Goal: Task Accomplishment & Management: Manage account settings

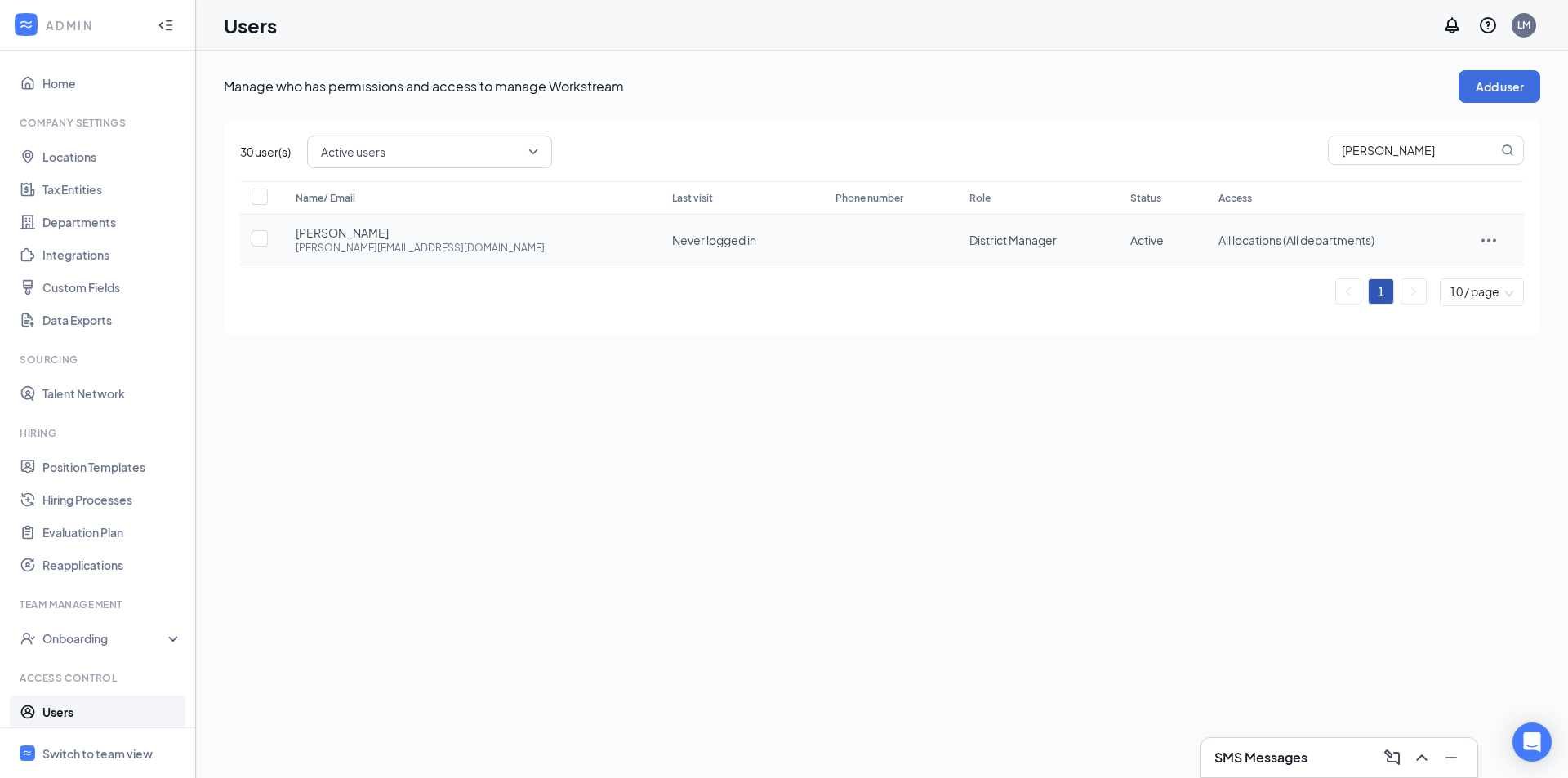
click at [1479, 237] on icon "ActionsIcon" at bounding box center [1488, 239] width 20 height 20
click at [1453, 318] on span "Reset password" at bounding box center [1436, 312] width 86 height 15
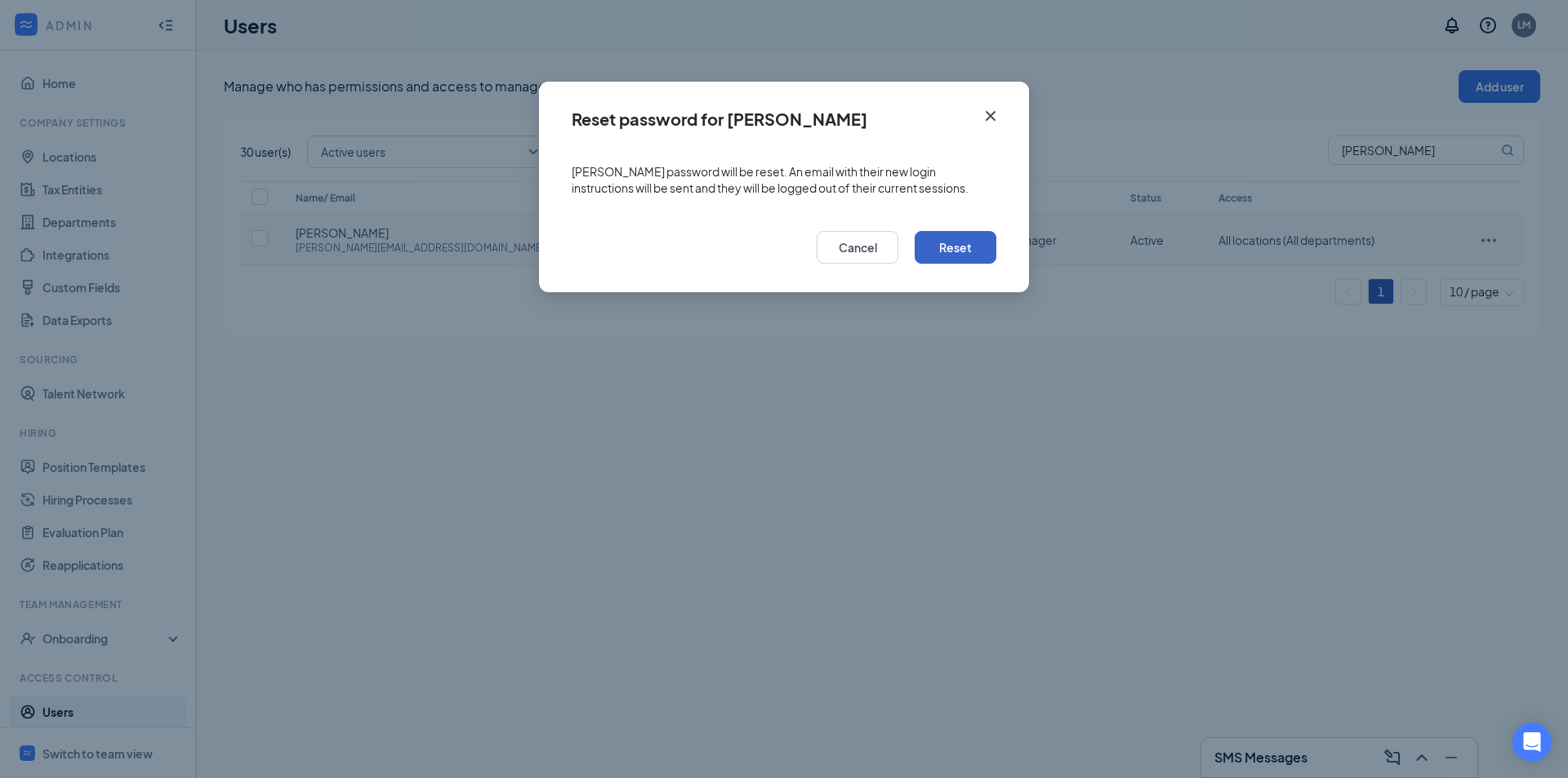
click at [961, 239] on button "Reset" at bounding box center [955, 247] width 82 height 33
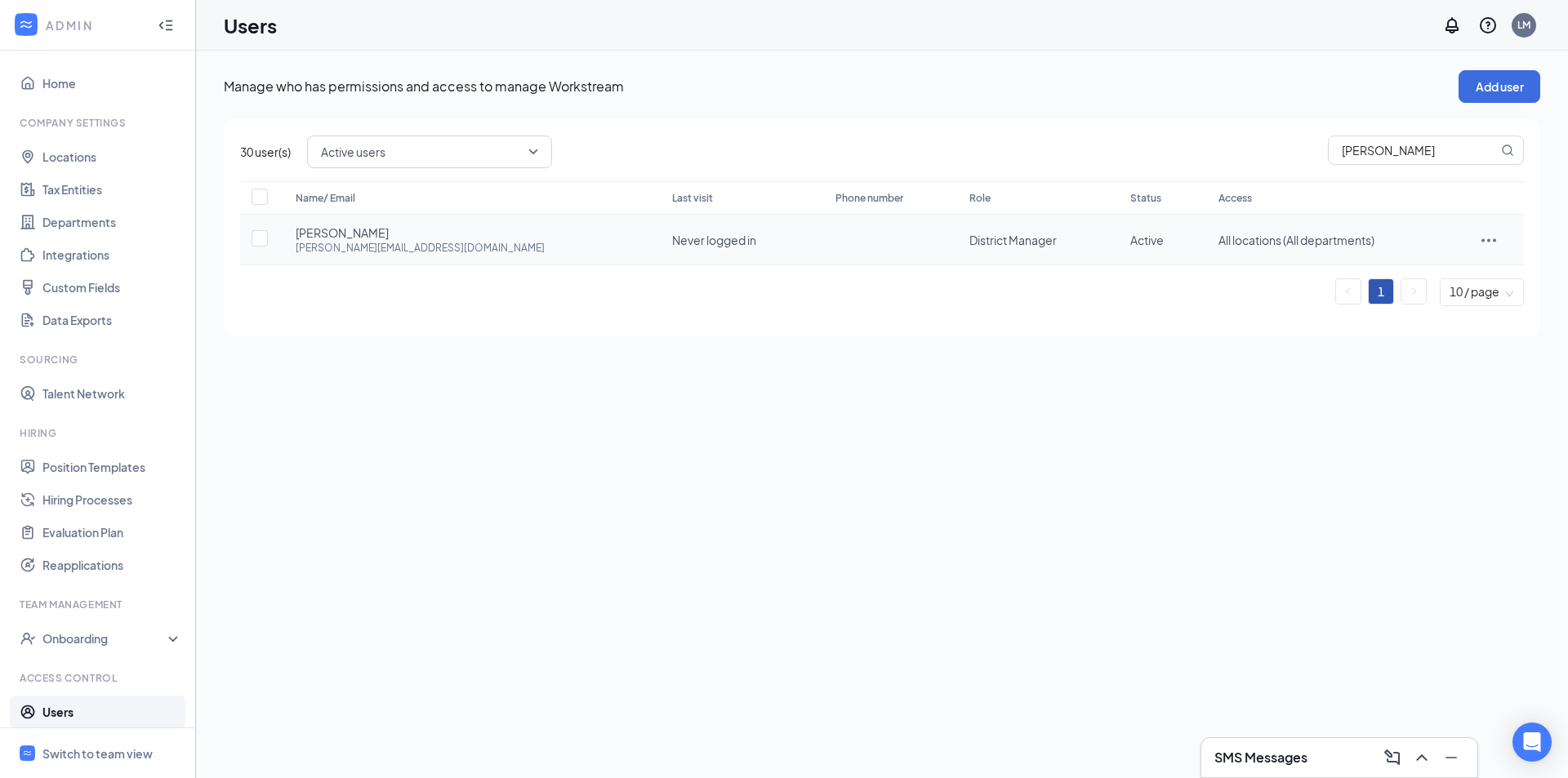
click at [1483, 251] on td at bounding box center [1488, 240] width 70 height 51
click at [1483, 247] on icon "ActionsIcon" at bounding box center [1488, 239] width 20 height 20
click at [1447, 267] on span "Edit user" at bounding box center [1443, 274] width 101 height 18
type input "Barb"
type input "Kraus"
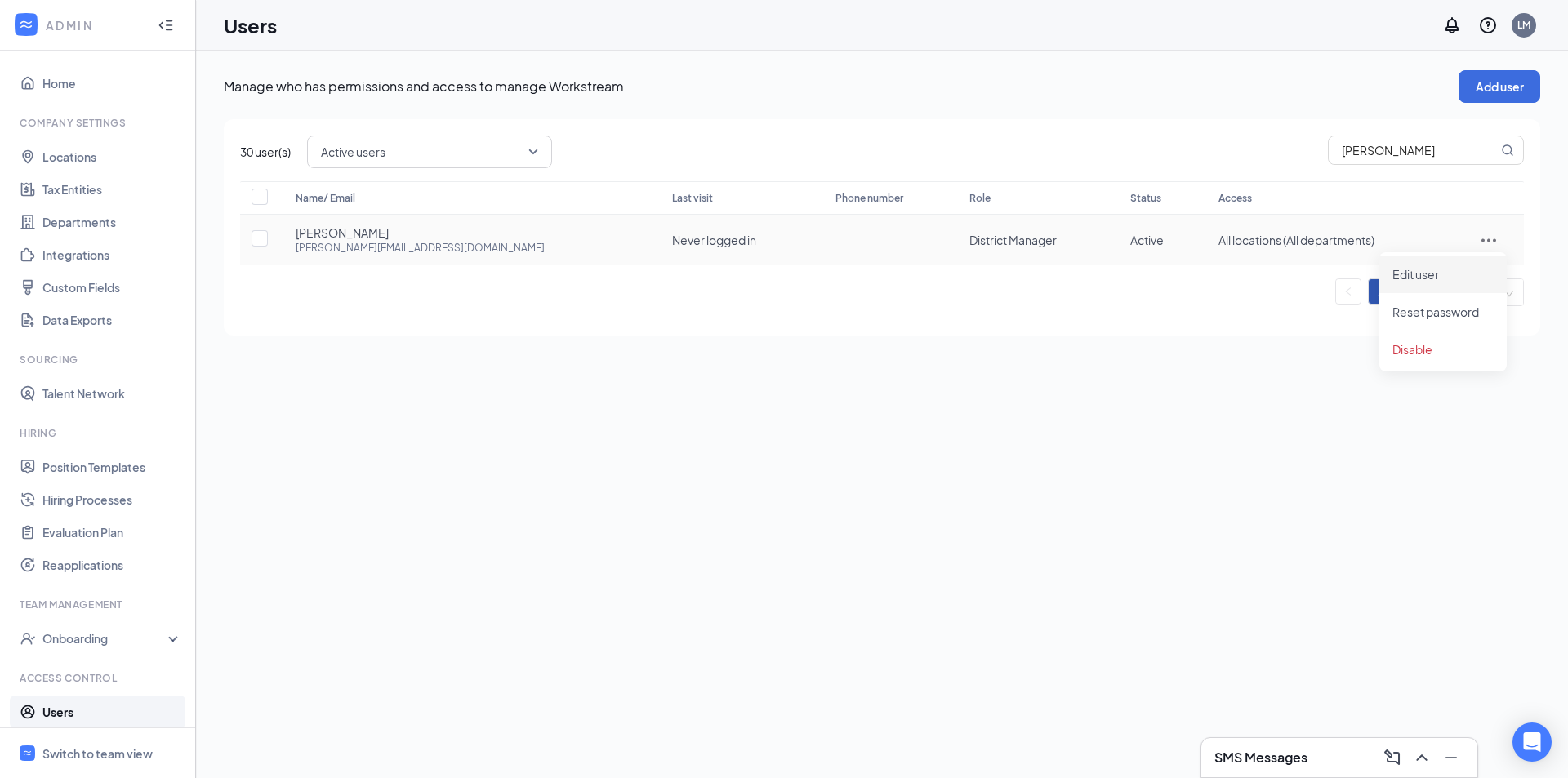
type input "barb@lfmarbys.com"
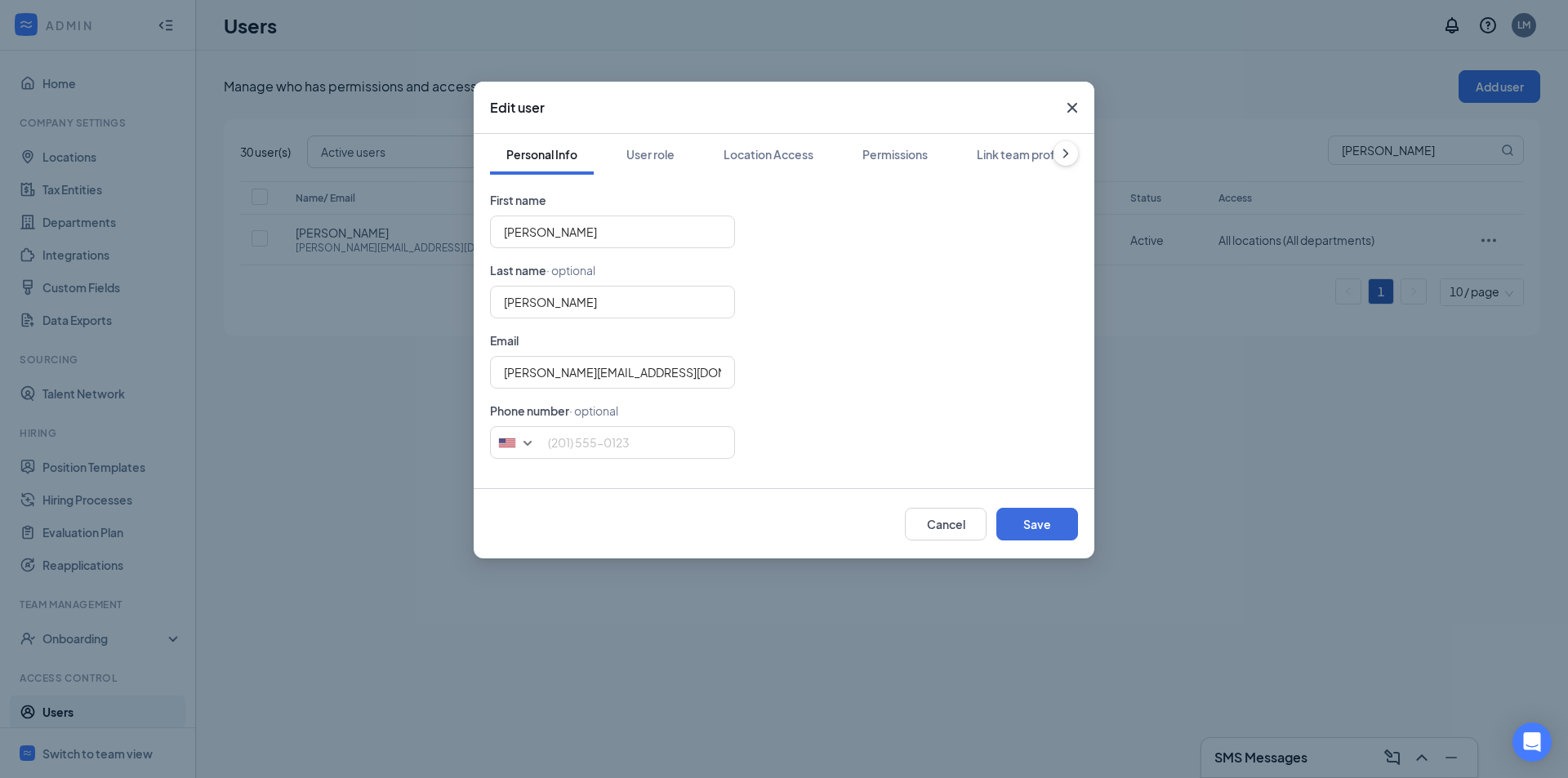
click at [1068, 110] on icon "Cross" at bounding box center [1071, 107] width 20 height 20
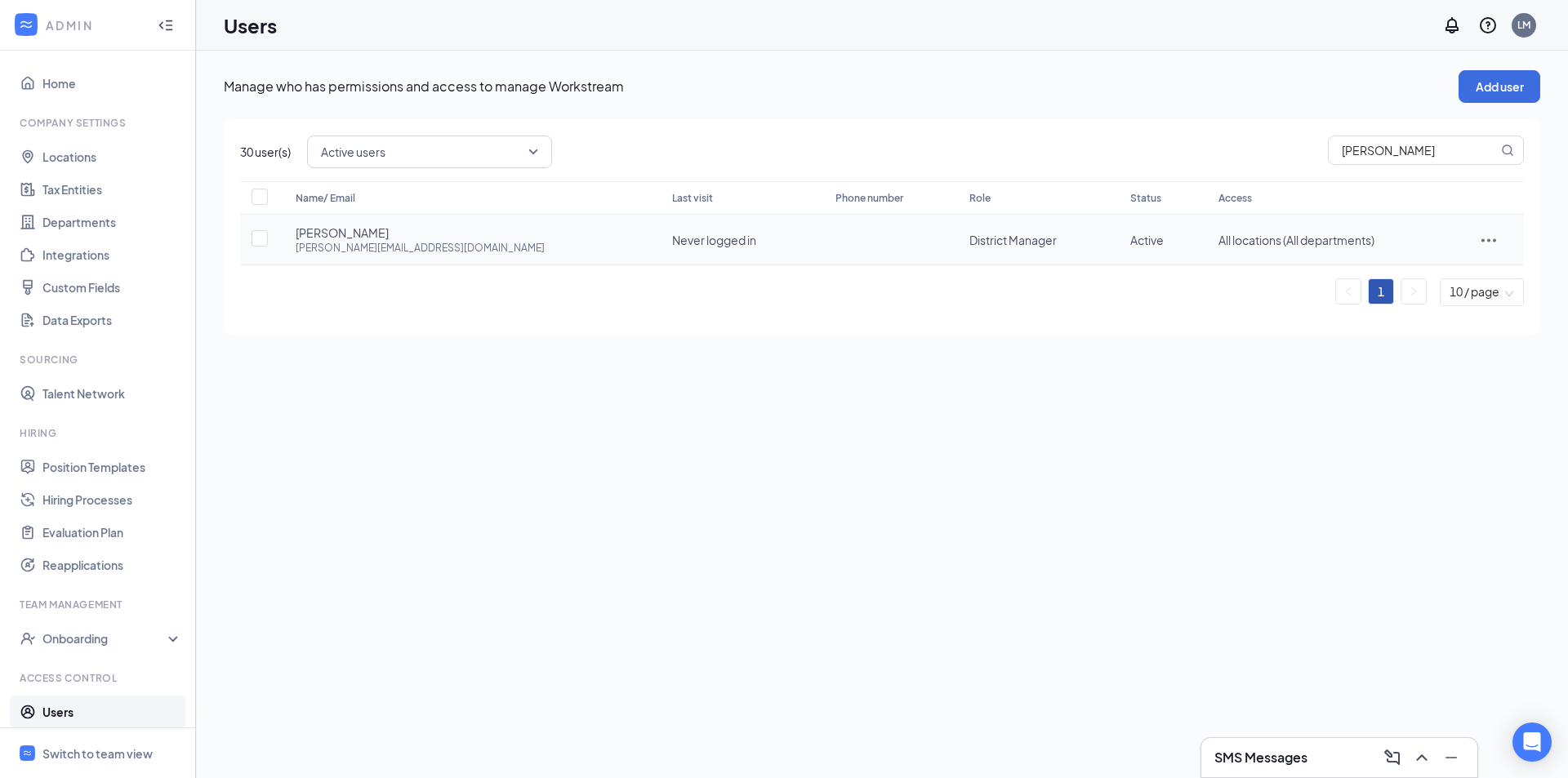
click at [1479, 247] on icon "ActionsIcon" at bounding box center [1488, 239] width 20 height 20
click at [1433, 344] on span "Disable" at bounding box center [1443, 349] width 101 height 18
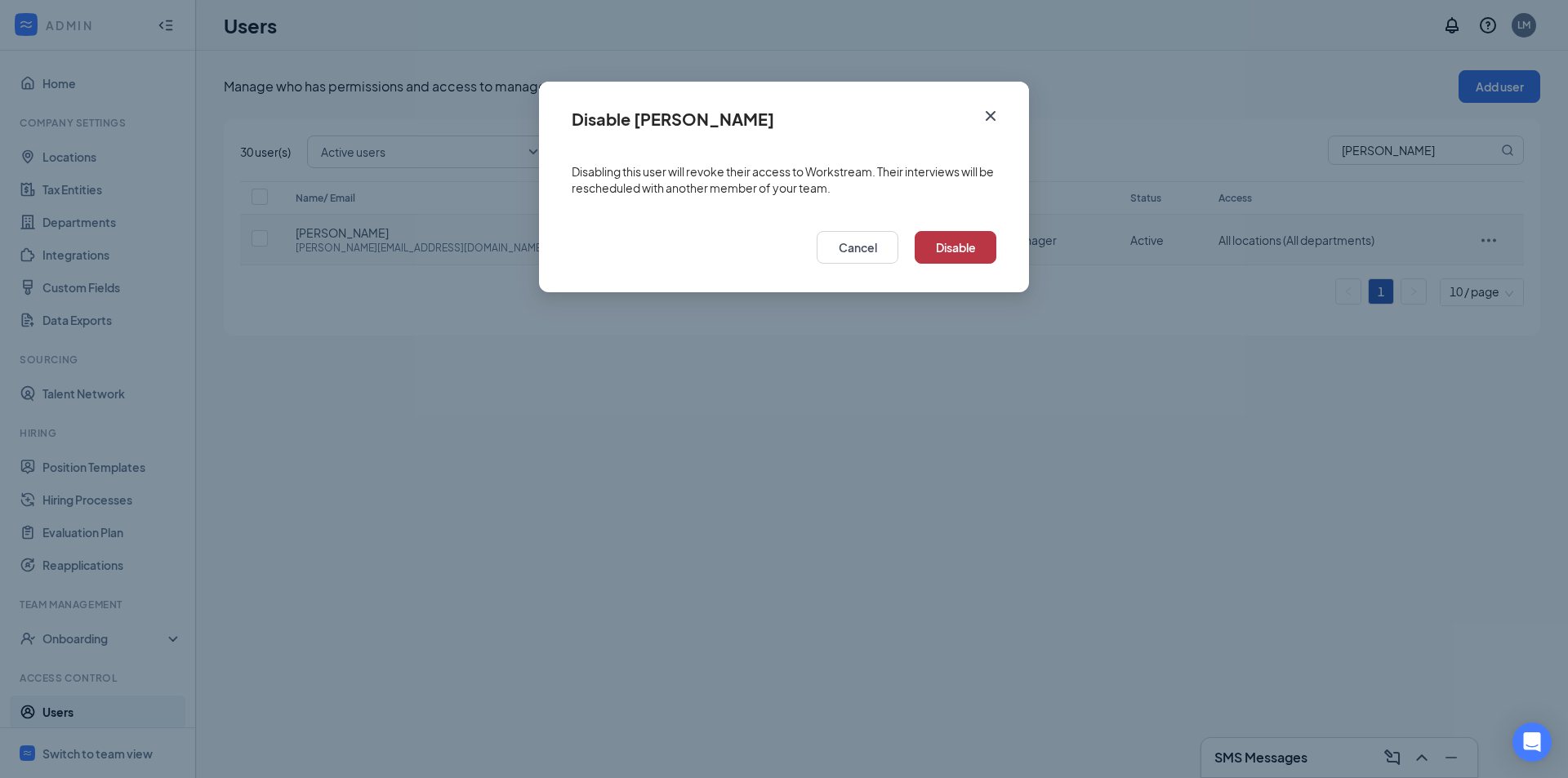
click at [976, 258] on button "Disable" at bounding box center [955, 247] width 82 height 33
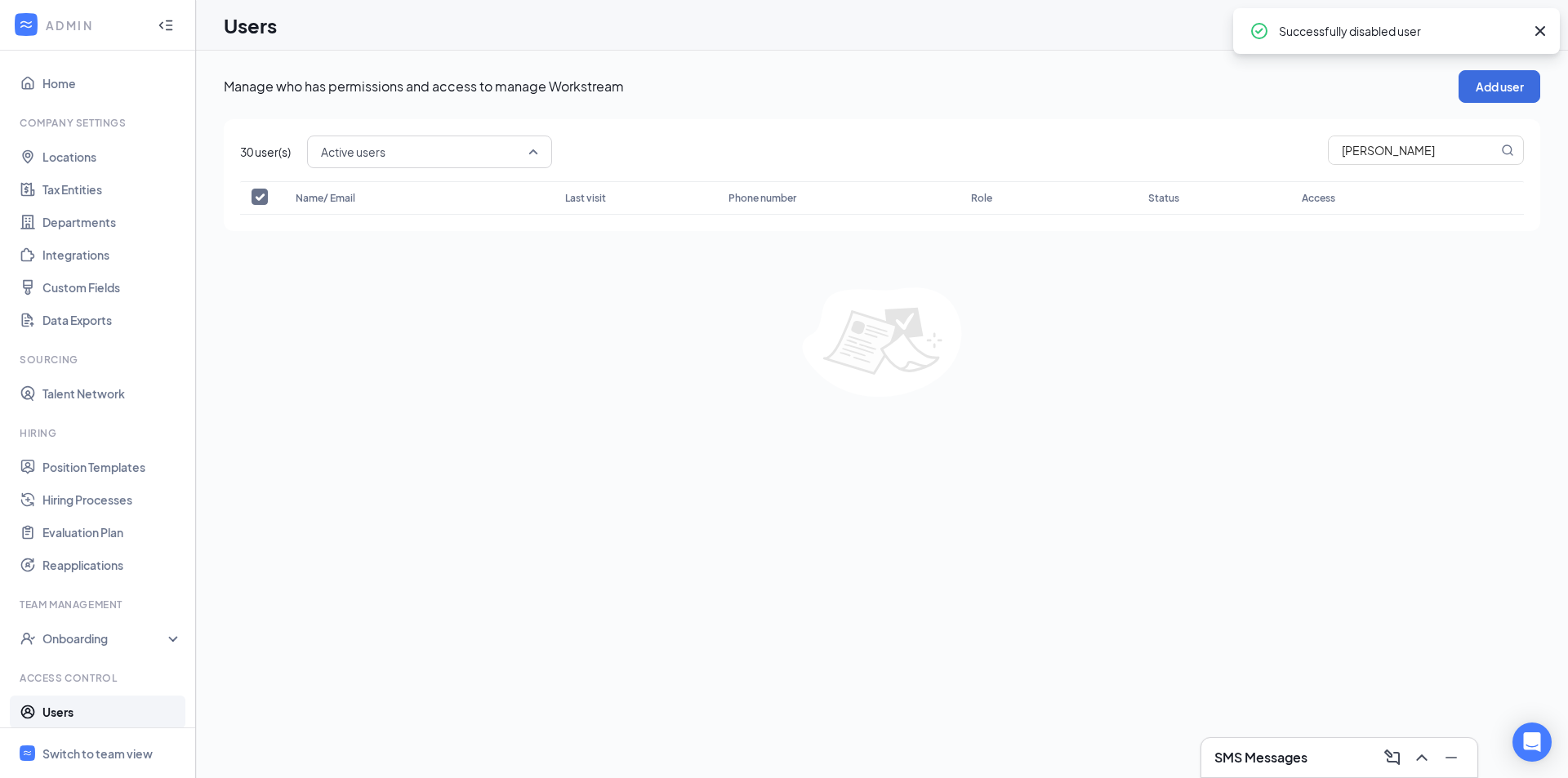
click at [519, 154] on span "Active users" at bounding box center [423, 152] width 203 height 24
click at [410, 277] on span "Disabled users" at bounding box center [430, 273] width 219 height 18
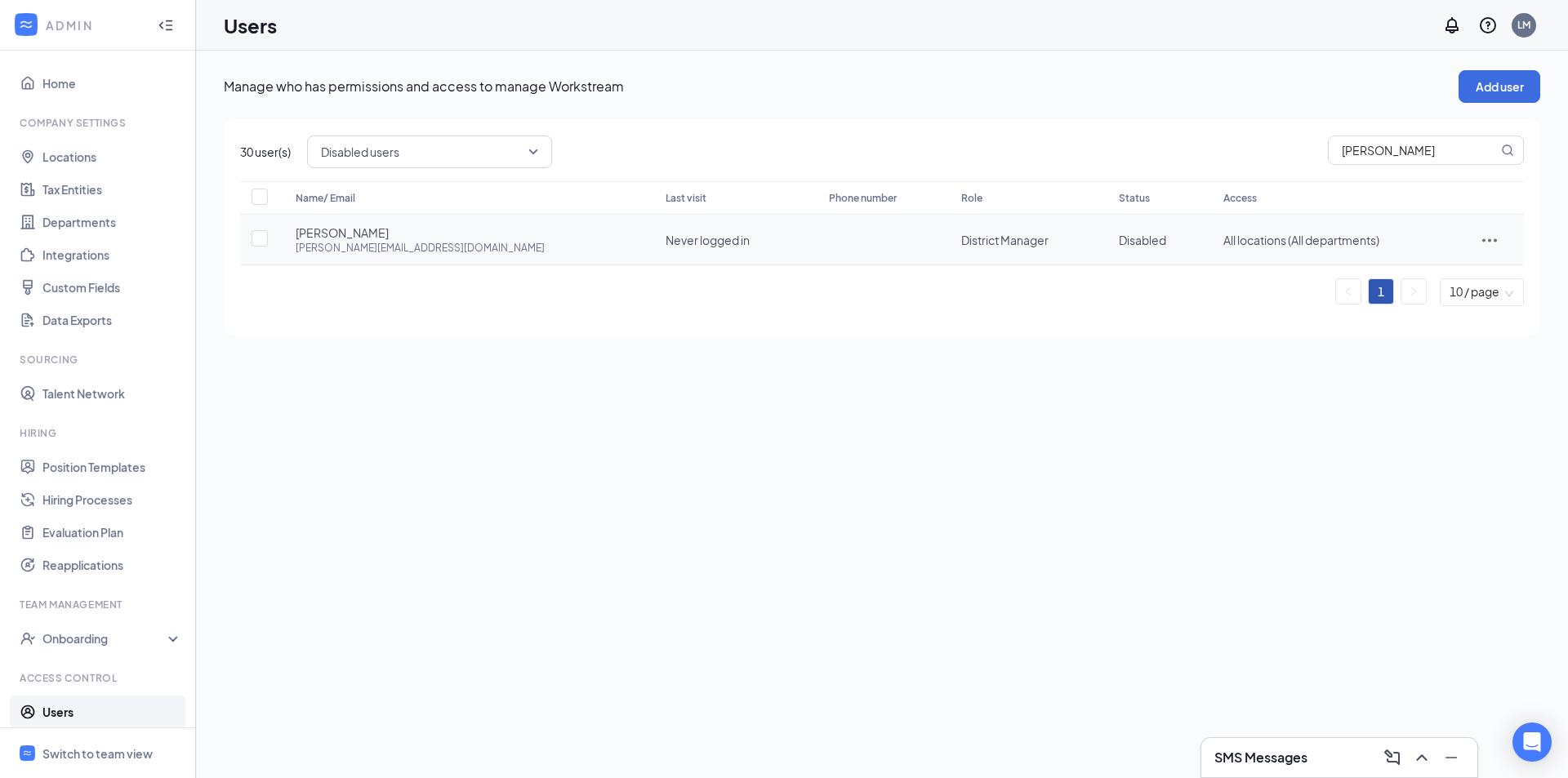
click at [1482, 241] on icon "ActionsIcon" at bounding box center [1489, 239] width 15 height 3
click at [1426, 354] on span "Restore" at bounding box center [1414, 349] width 43 height 15
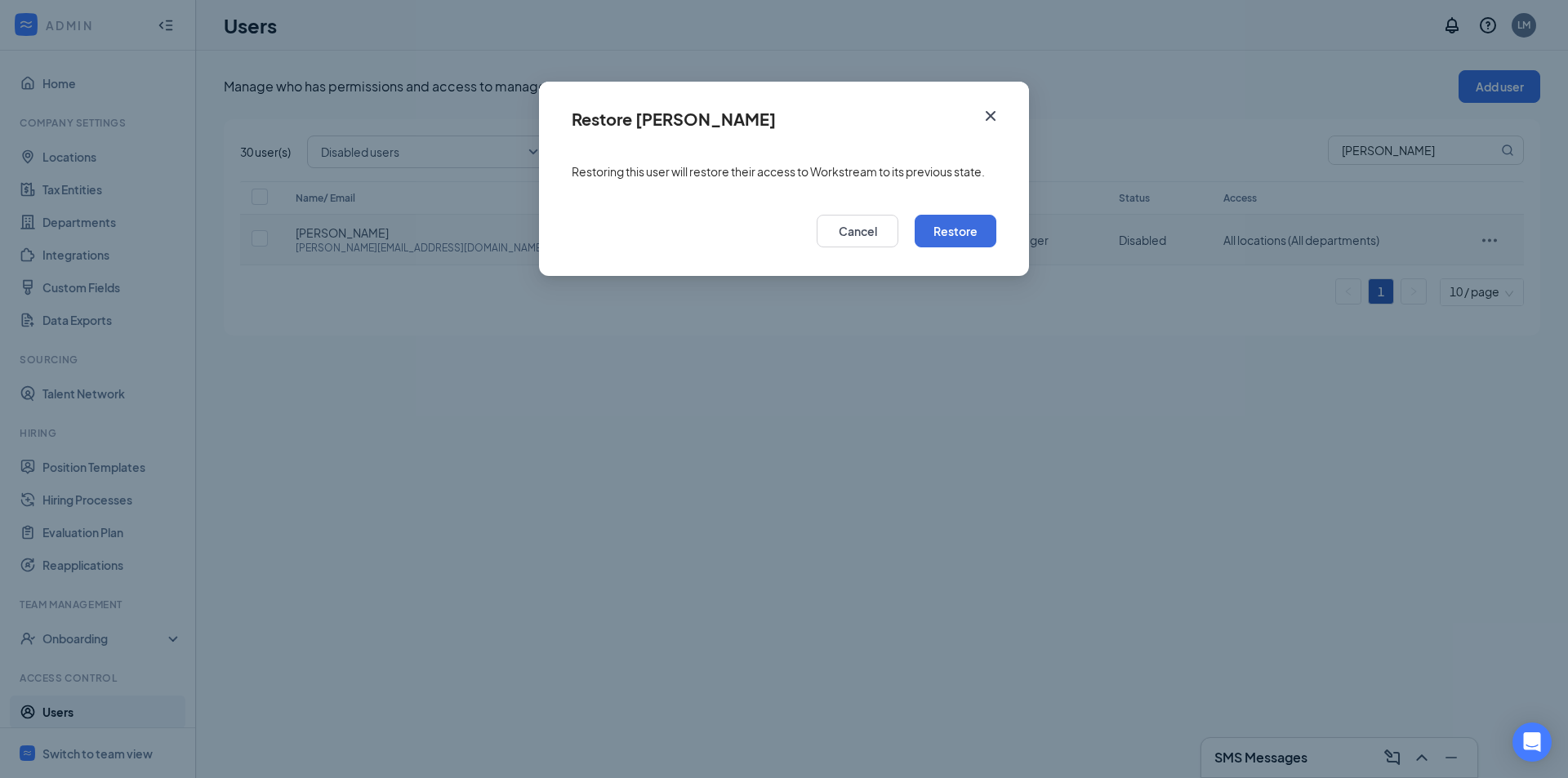
click at [999, 107] on icon "Cross" at bounding box center [990, 115] width 20 height 20
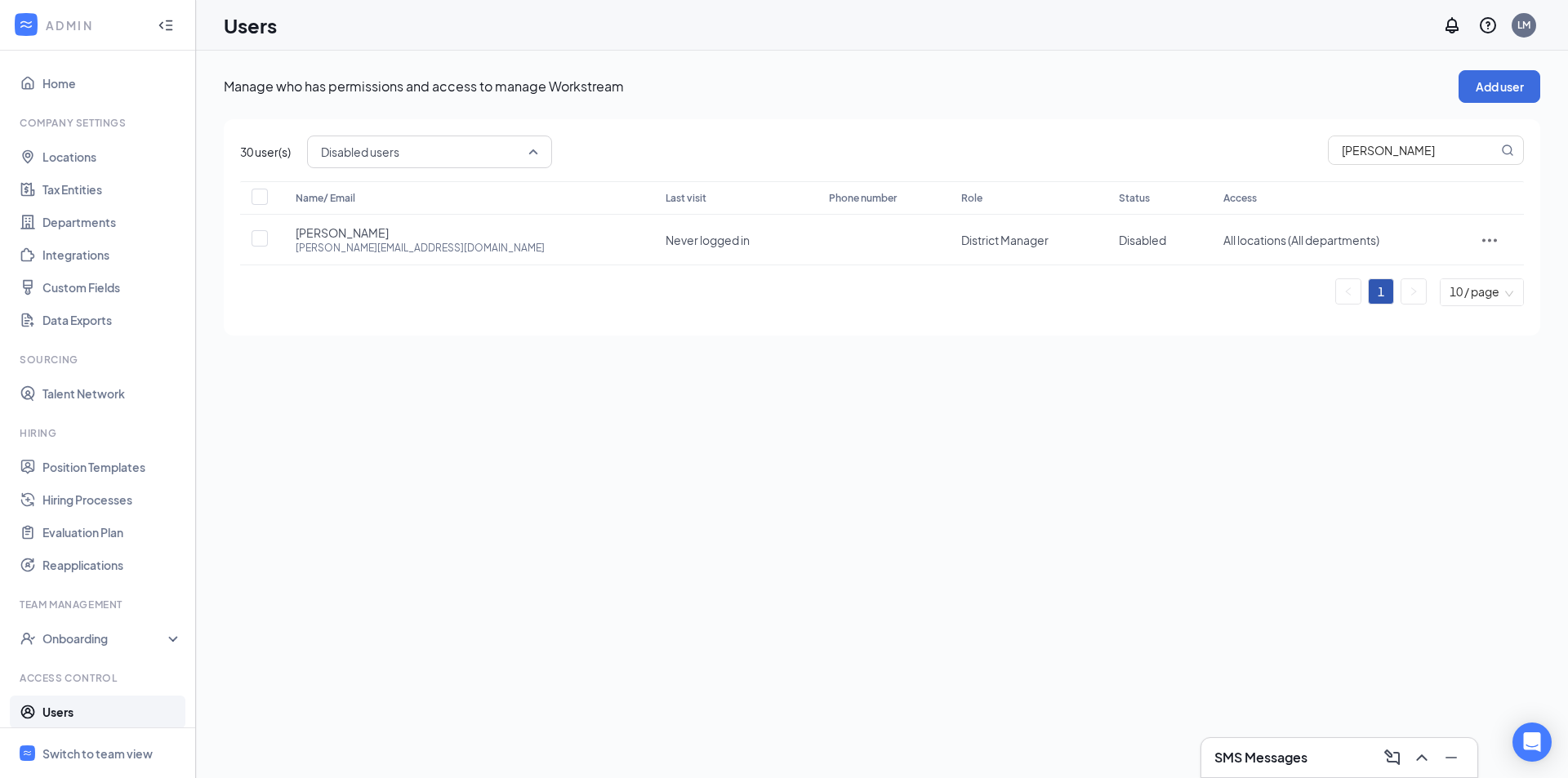
click at [502, 139] on span "Disabled users" at bounding box center [429, 152] width 217 height 28
click at [385, 222] on div "Active users" at bounding box center [430, 235] width 245 height 38
checkbox input "true"
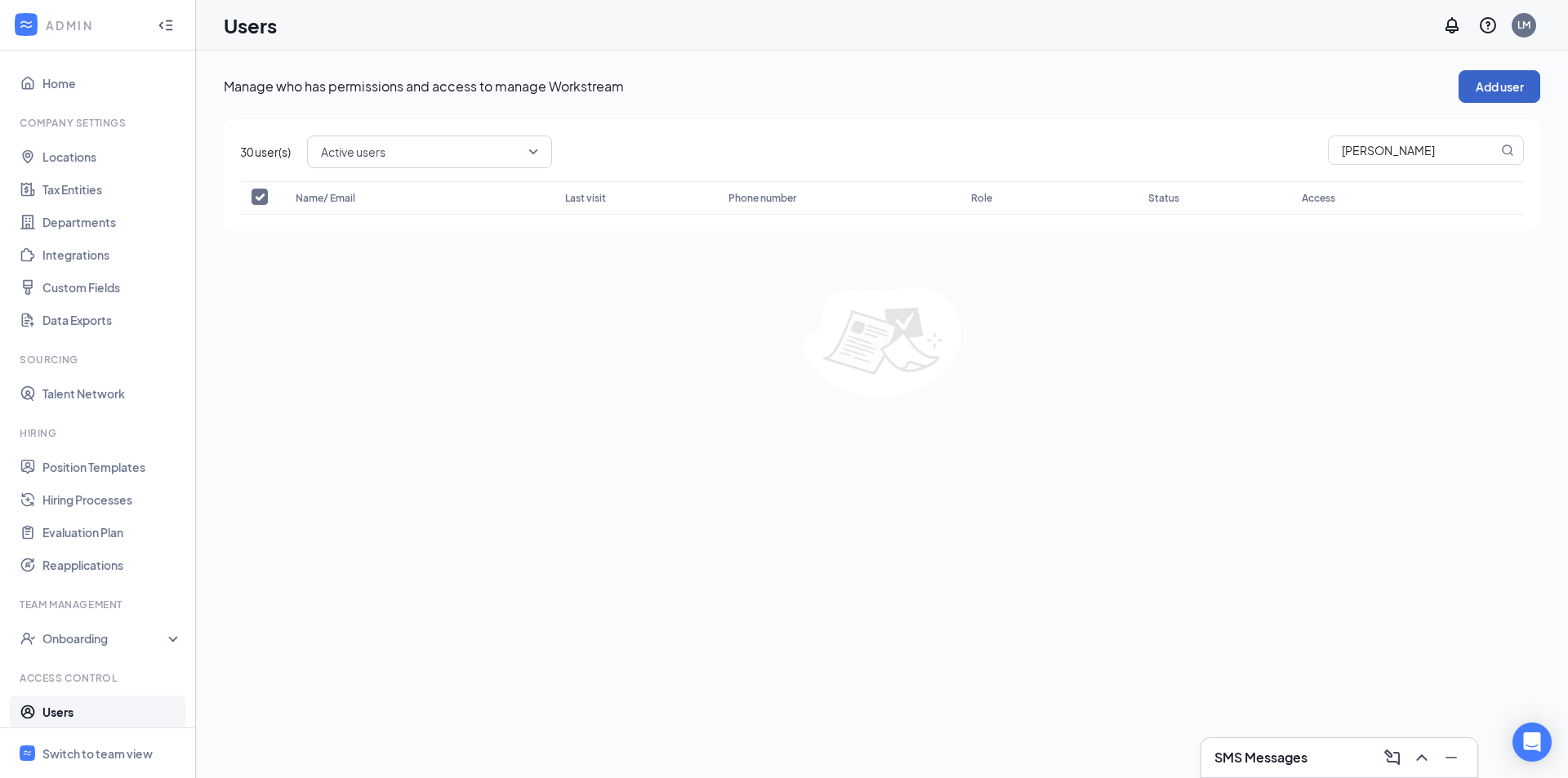
click at [1492, 87] on button "Add user" at bounding box center [1499, 86] width 82 height 33
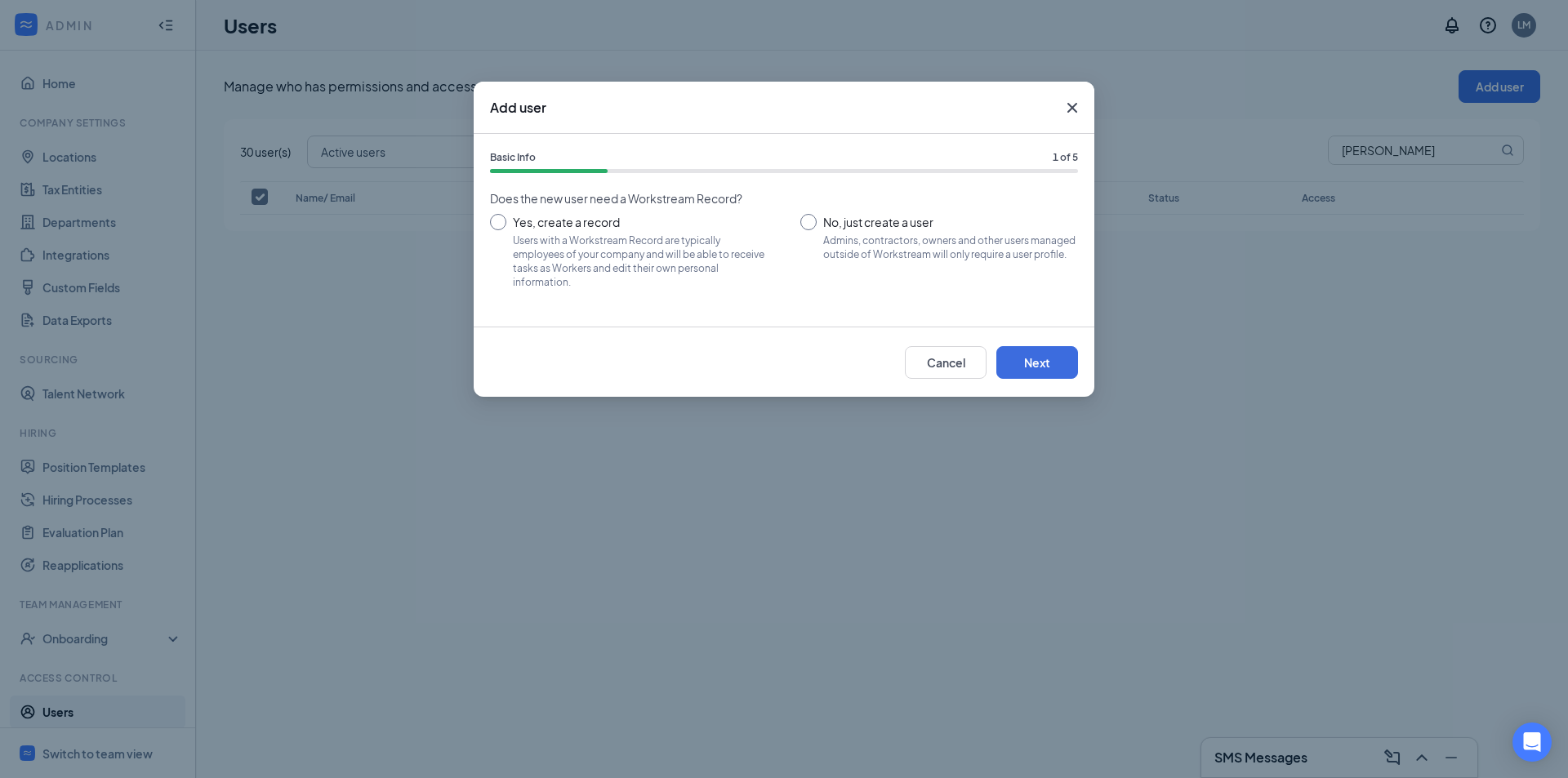
click at [811, 223] on input "No, just create a user Admins, contractors, owners and other users managed outs…" at bounding box center [939, 251] width 278 height 73
radio input "true"
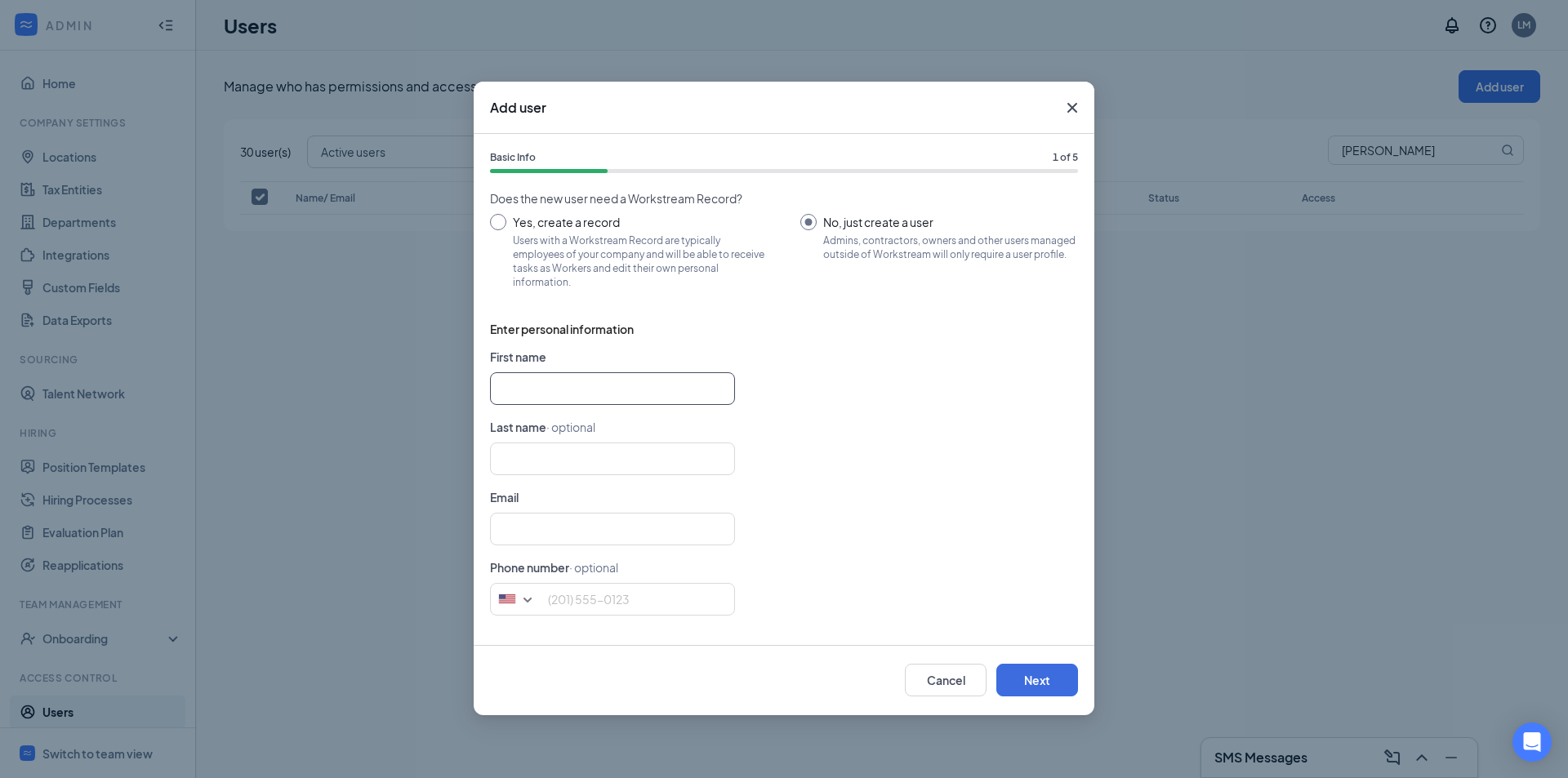
click at [627, 392] on input "text" at bounding box center [612, 389] width 245 height 33
type input "Barb"
type input "Kraus"
click at [820, 435] on form "First name Barb Last name · optional Kraus Email Phone number · optional United…" at bounding box center [784, 487] width 588 height 281
click at [647, 543] on input "text" at bounding box center [612, 528] width 245 height 33
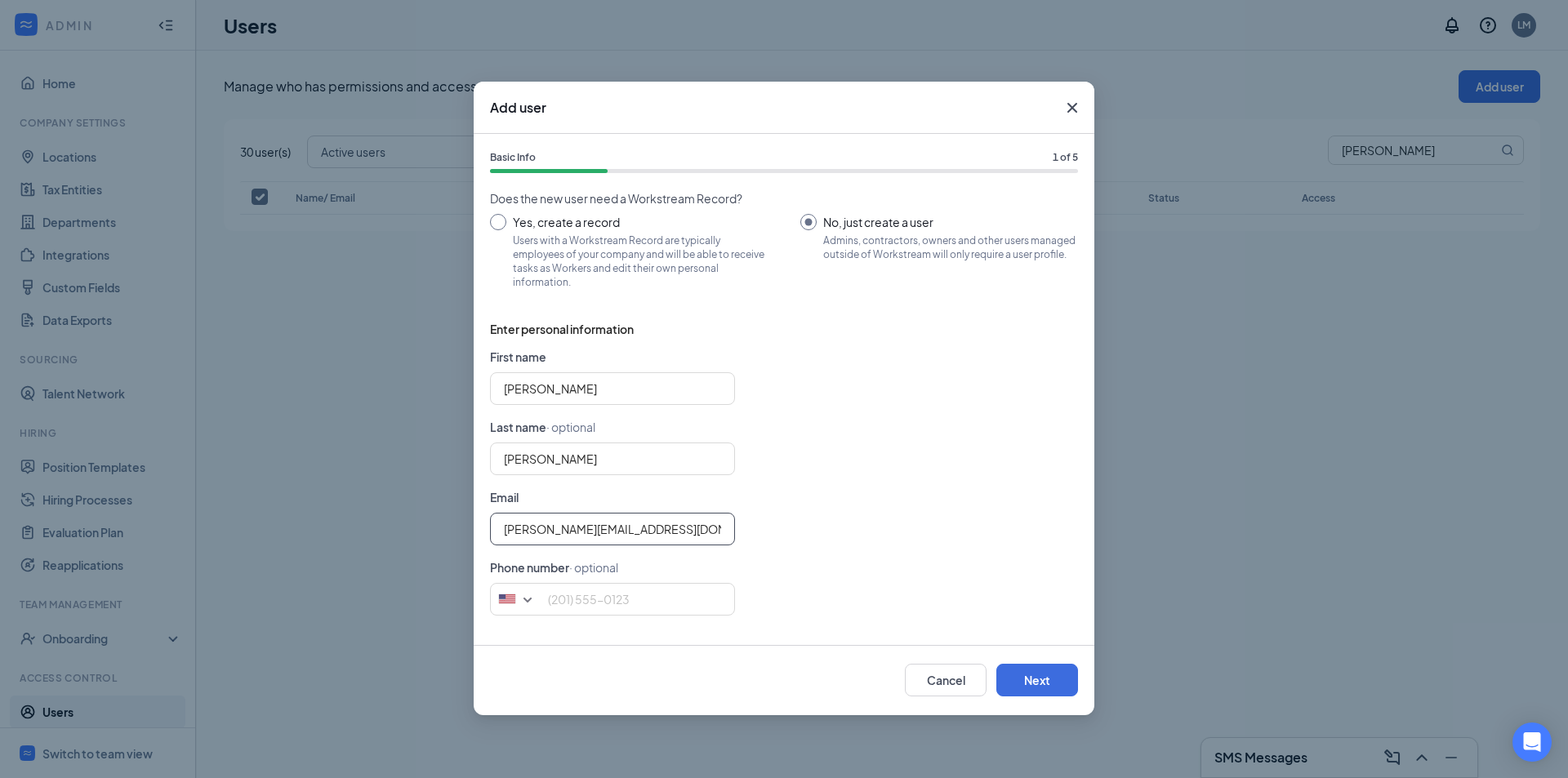
type input "barb@lfmarbys.com"
click at [774, 545] on form "First name Barb Last name · optional Kraus Email barb@lfmarbys.com Phone number…" at bounding box center [784, 487] width 588 height 281
click at [559, 603] on input "tel" at bounding box center [612, 599] width 245 height 33
type input "2604026972"
click at [878, 568] on form "First name Barb Last name · optional Kraus Email barb@lfmarbys.com Phone number…" at bounding box center [784, 487] width 588 height 281
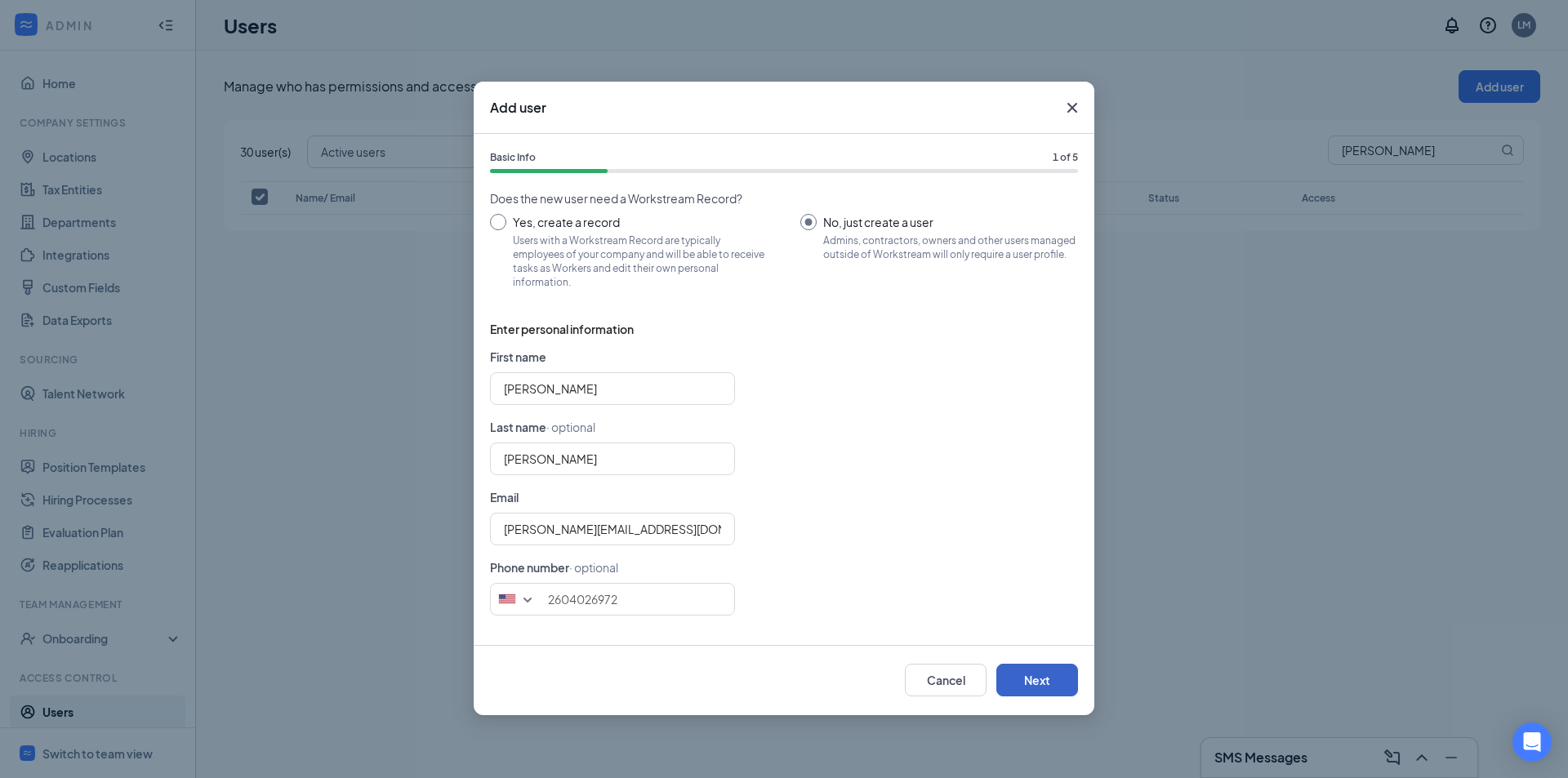
click at [1042, 682] on button "Next" at bounding box center [1037, 679] width 82 height 33
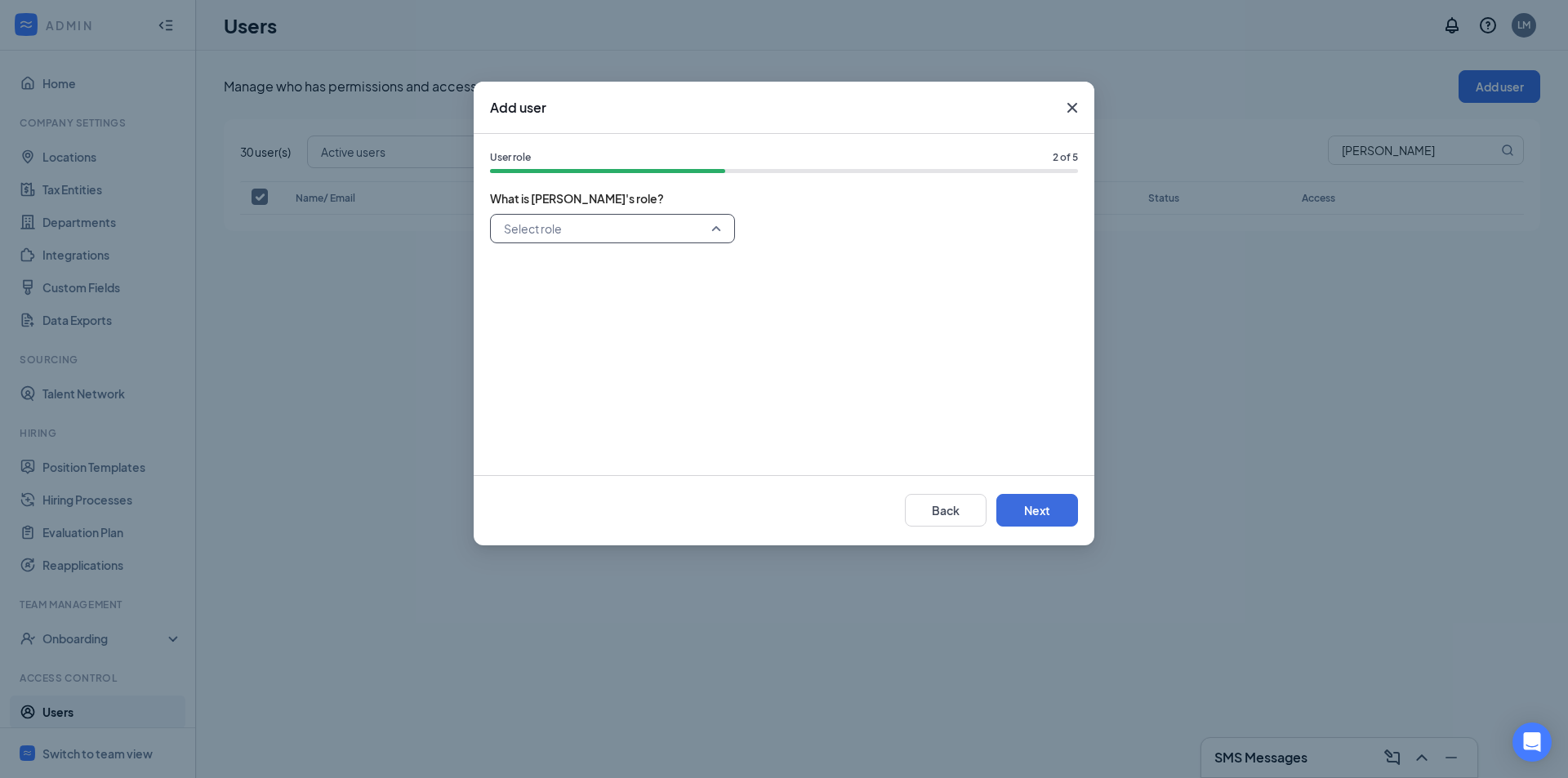
click at [713, 219] on input "search" at bounding box center [607, 229] width 214 height 28
click at [561, 313] on span "District Manager" at bounding box center [546, 308] width 87 height 18
click at [851, 367] on div "District Manager 102540 102541 102542 Super Admin District Manager General Mana…" at bounding box center [784, 336] width 588 height 245
click at [1037, 502] on button "Next" at bounding box center [1037, 510] width 82 height 33
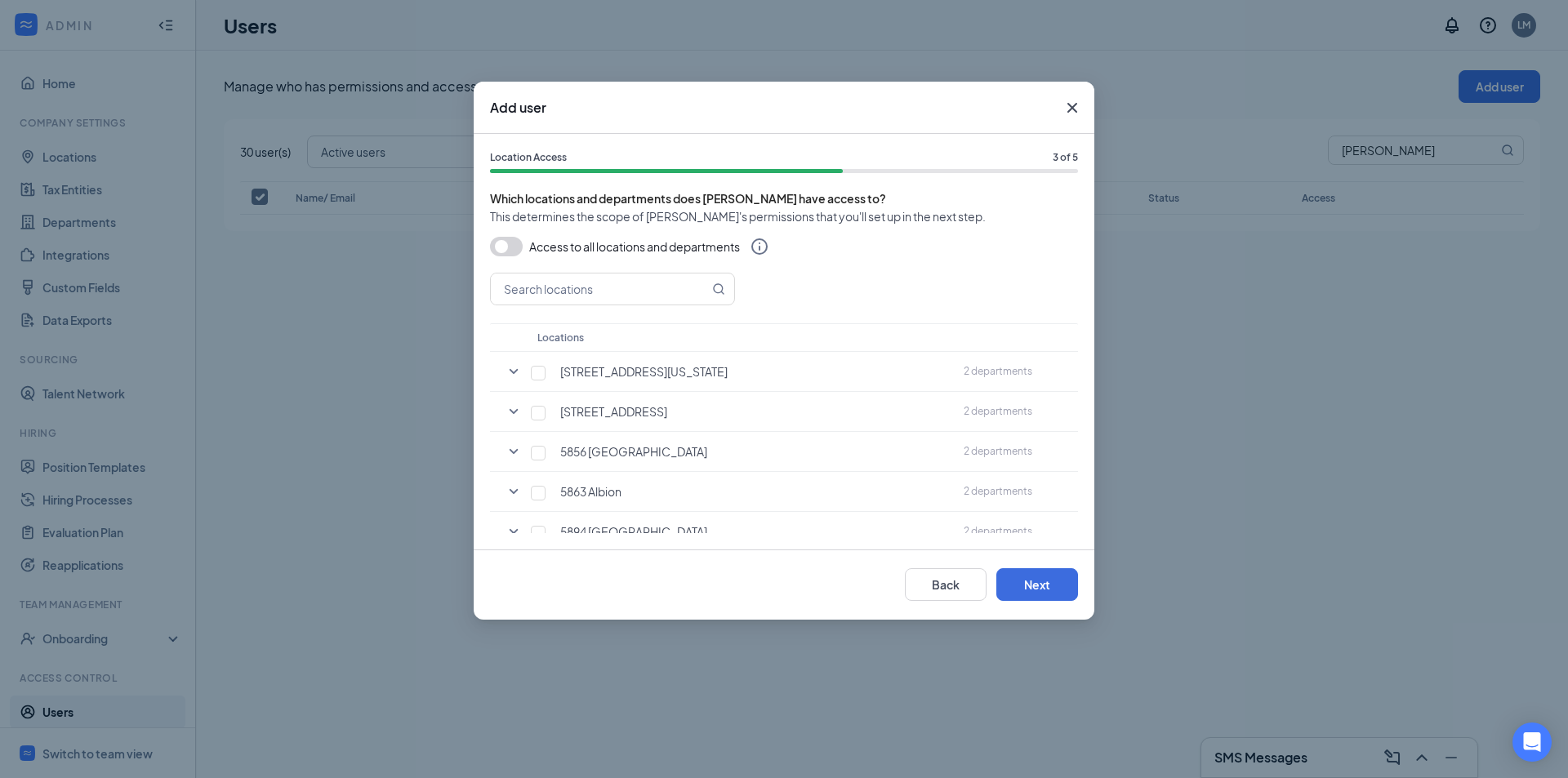
click at [499, 247] on button "button" at bounding box center [506, 246] width 33 height 20
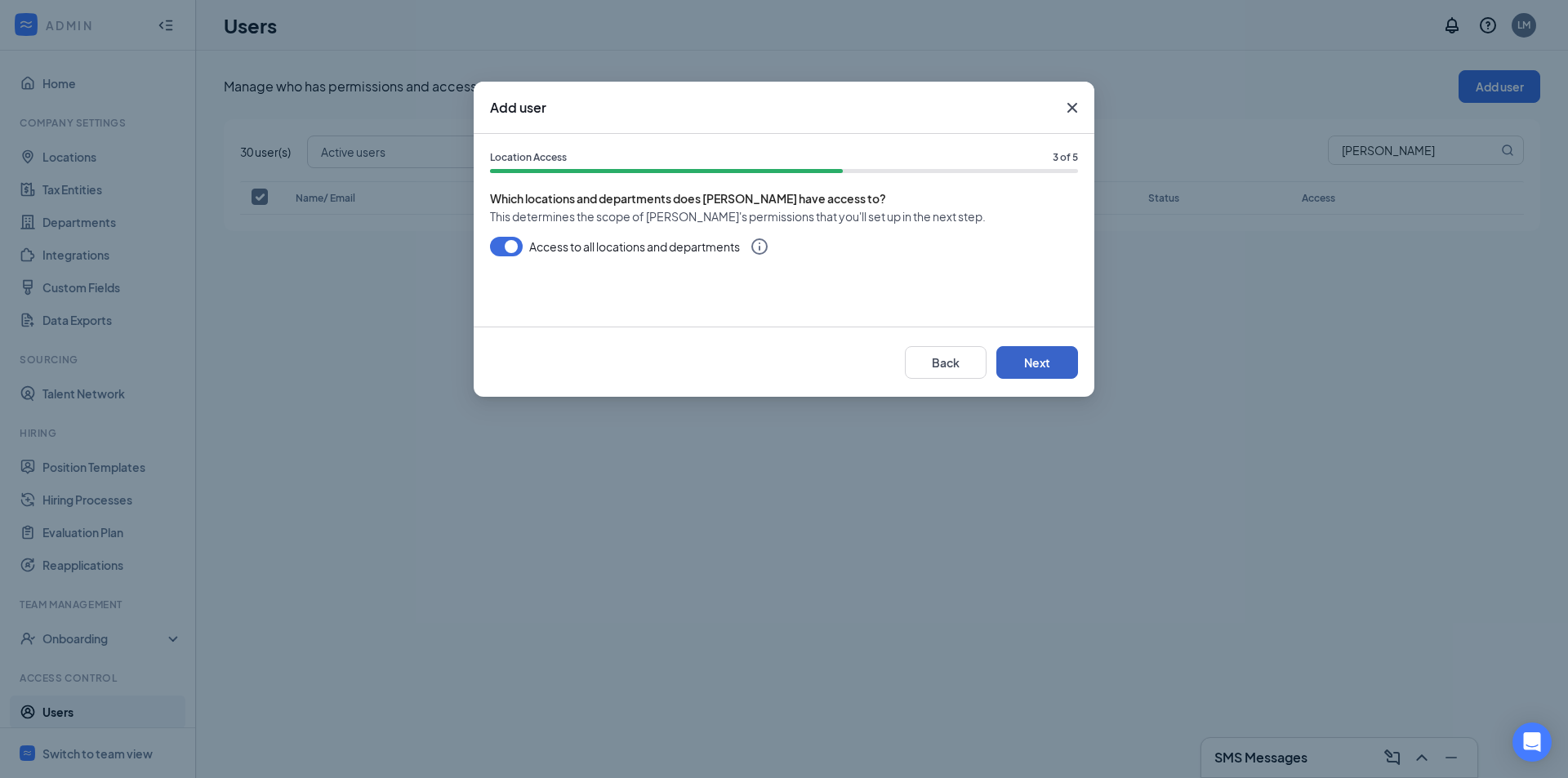
click at [1031, 360] on button "Next" at bounding box center [1037, 362] width 82 height 33
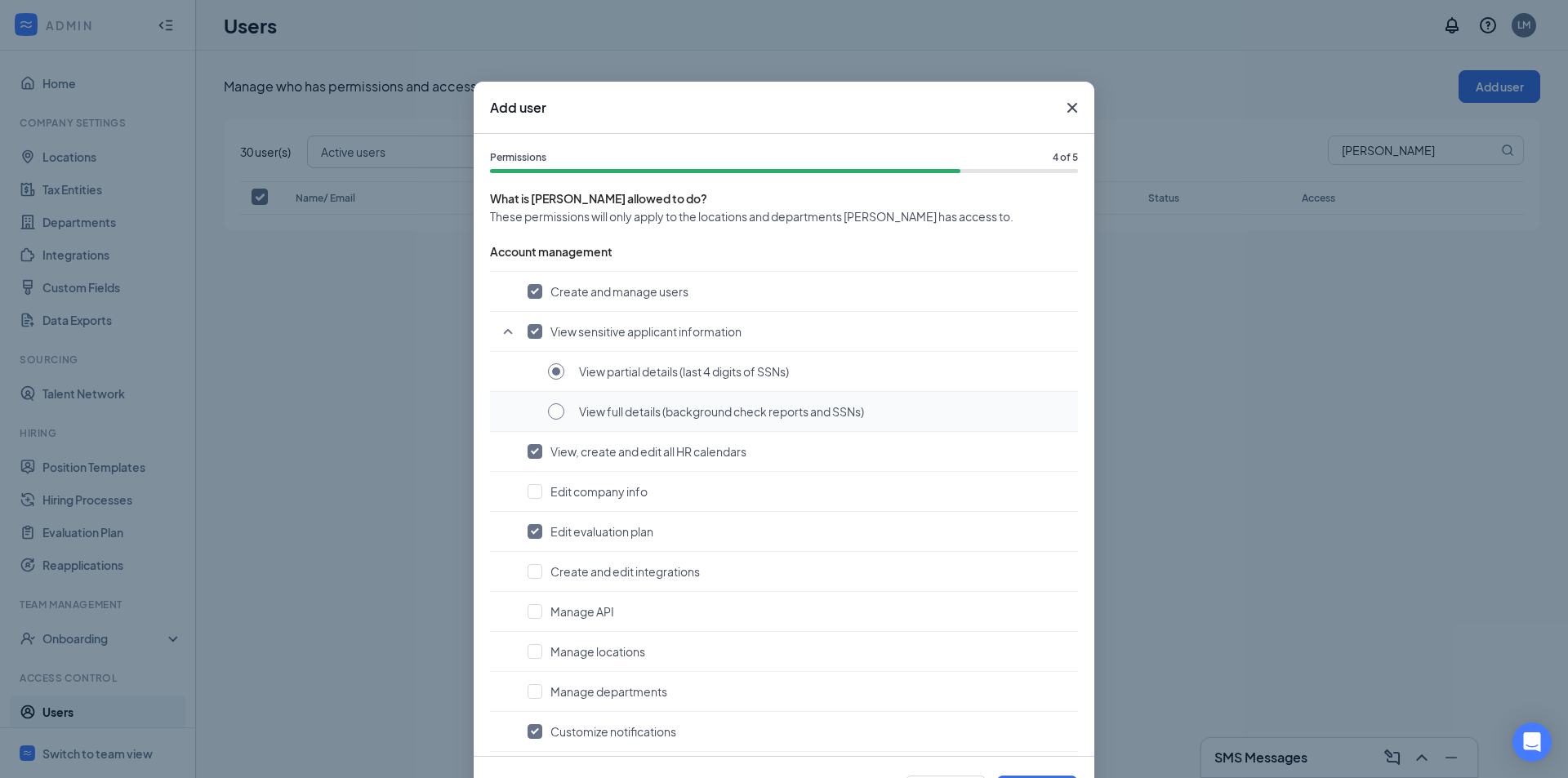
click at [558, 414] on input "radio" at bounding box center [556, 411] width 16 height 16
radio input "true"
radio input "false"
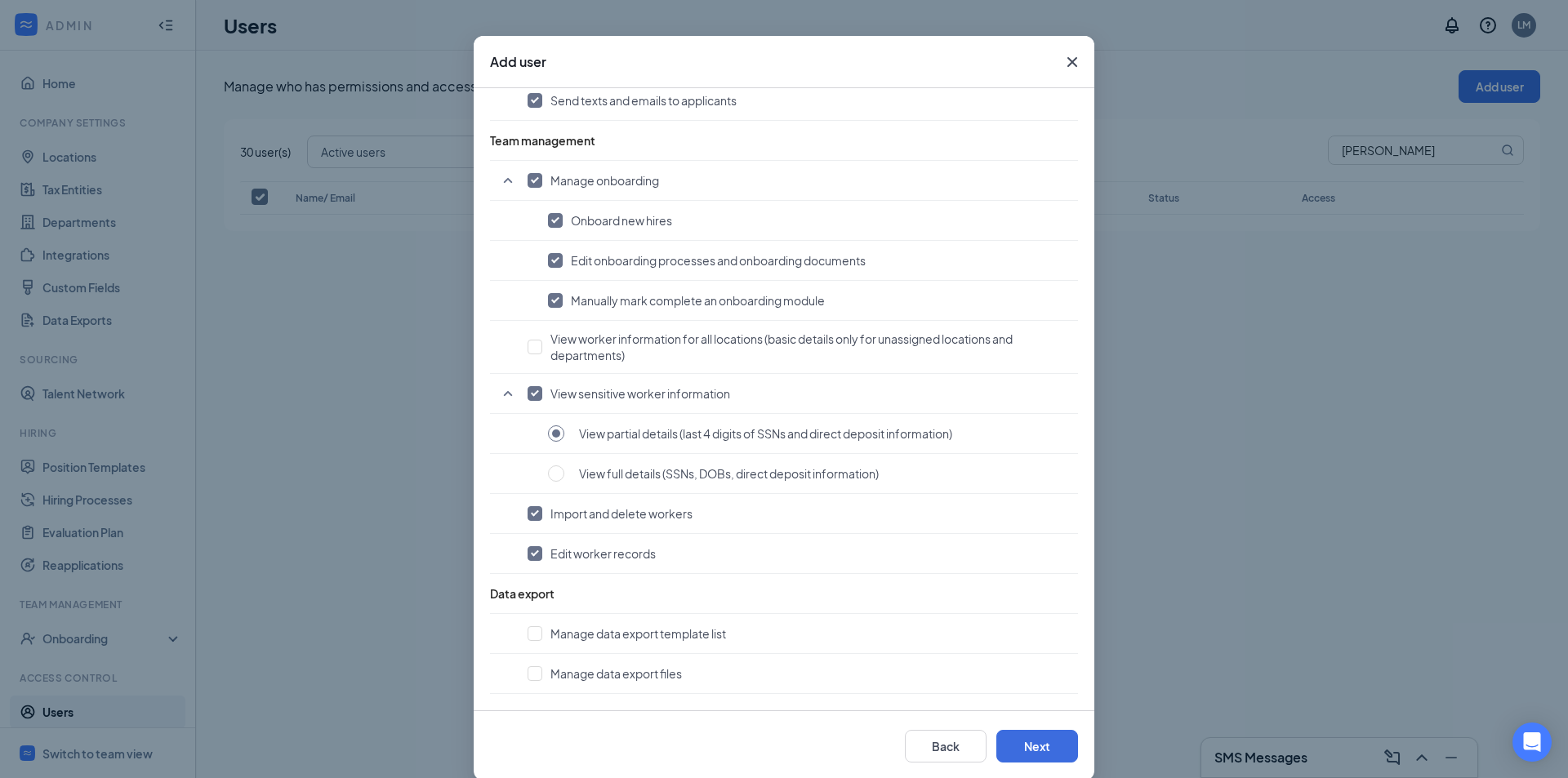
scroll to position [68, 0]
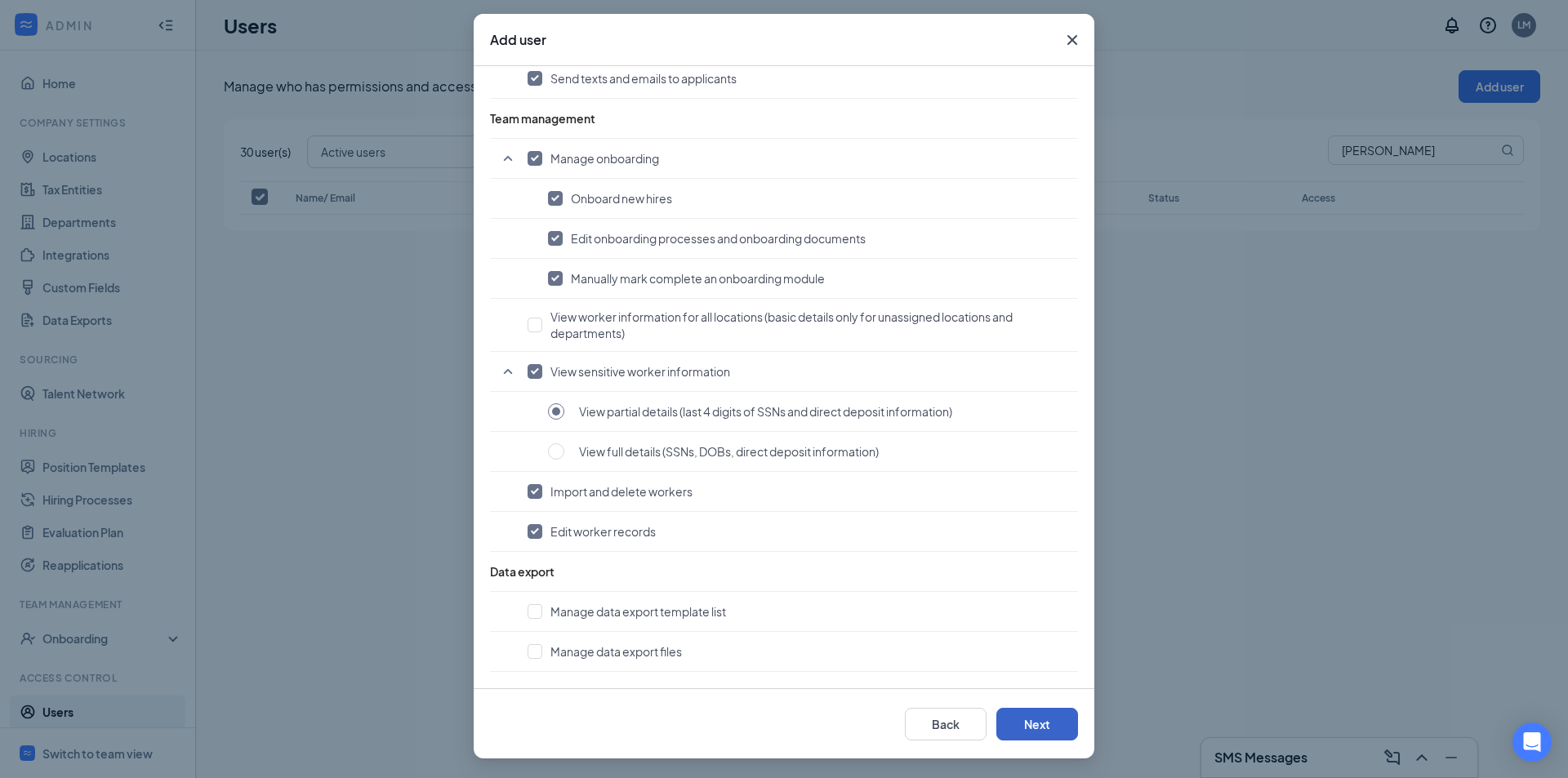
click at [1044, 715] on button "Next" at bounding box center [1037, 724] width 82 height 33
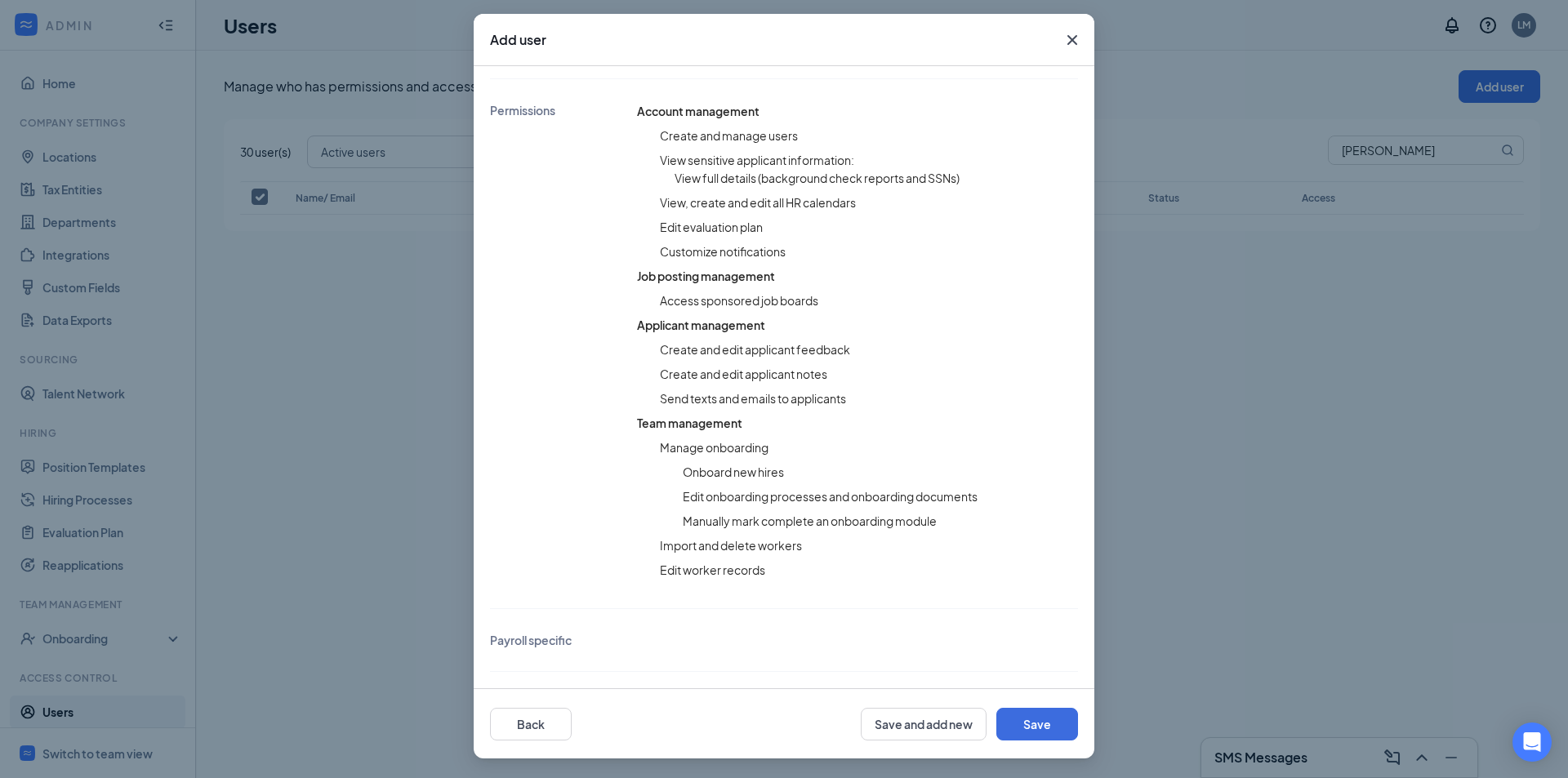
scroll to position [372, 0]
click at [1013, 726] on button "Save" at bounding box center [1037, 724] width 82 height 33
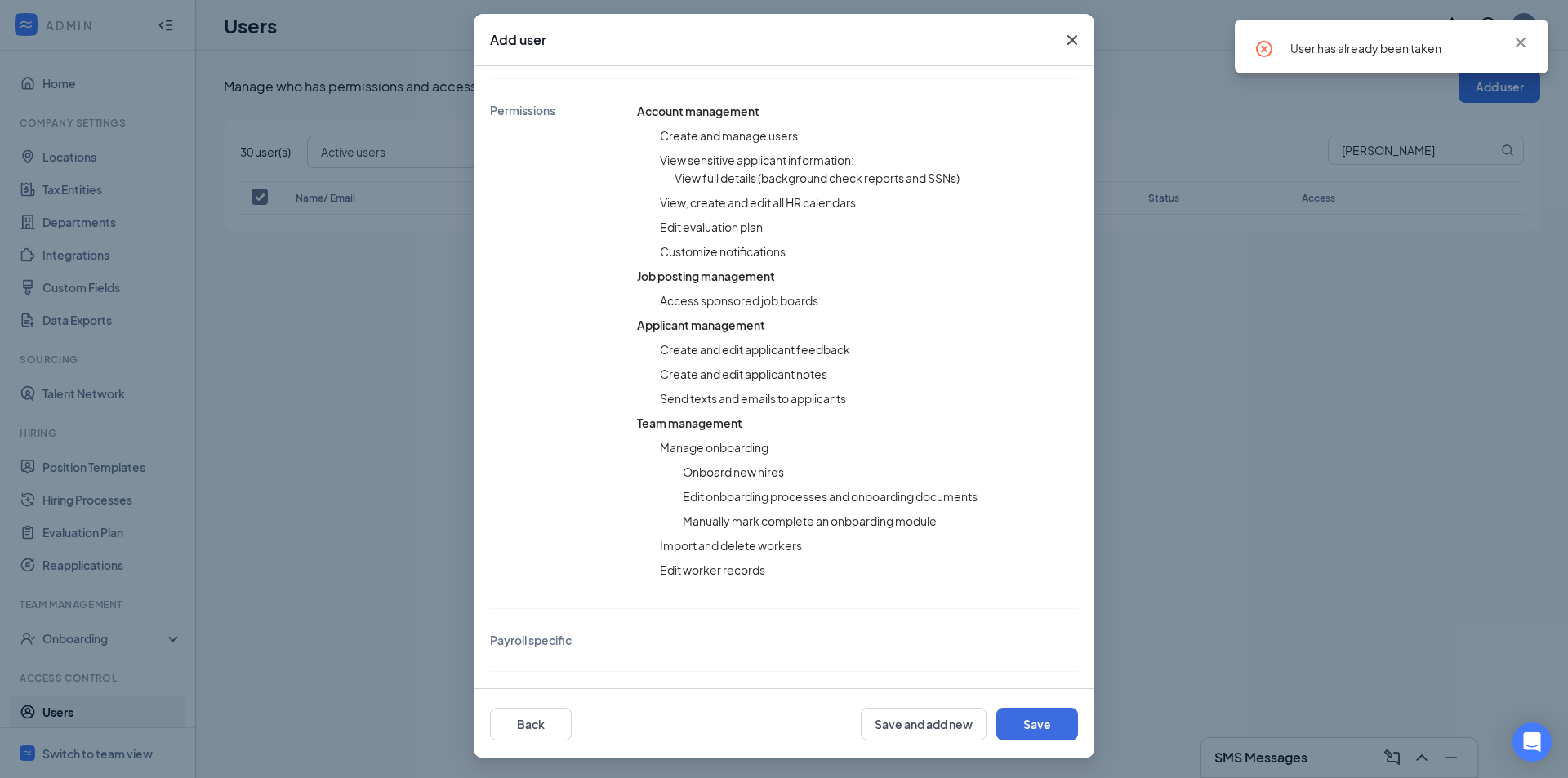
click at [1071, 35] on icon "Cross" at bounding box center [1071, 39] width 20 height 20
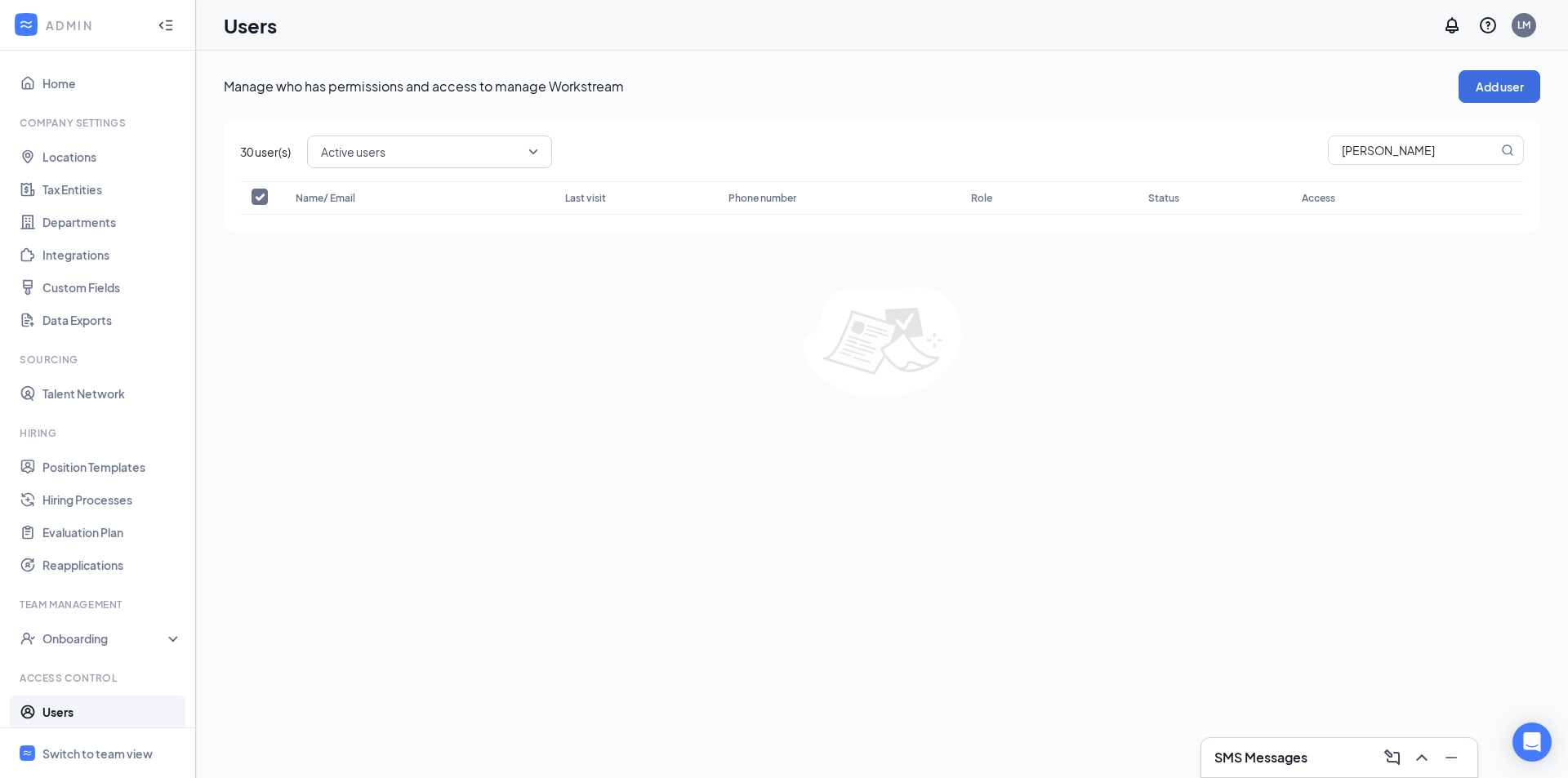
click at [518, 152] on span "Active users" at bounding box center [423, 152] width 203 height 24
click at [411, 279] on span "Disabled users" at bounding box center [430, 273] width 219 height 18
checkbox input "false"
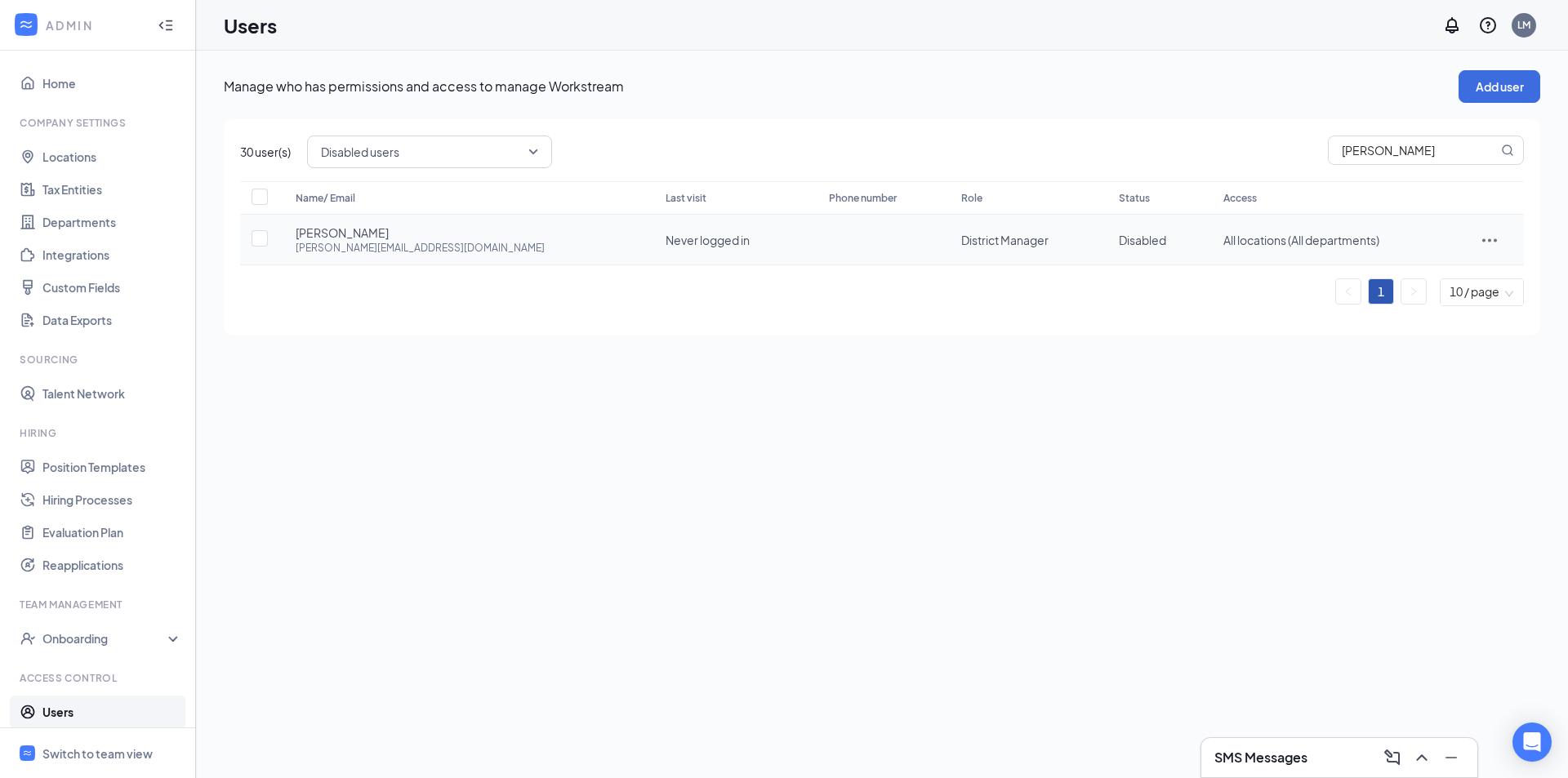
click at [1480, 236] on icon "ActionsIcon" at bounding box center [1489, 239] width 20 height 20
click at [1424, 356] on span "Restore" at bounding box center [1414, 349] width 43 height 15
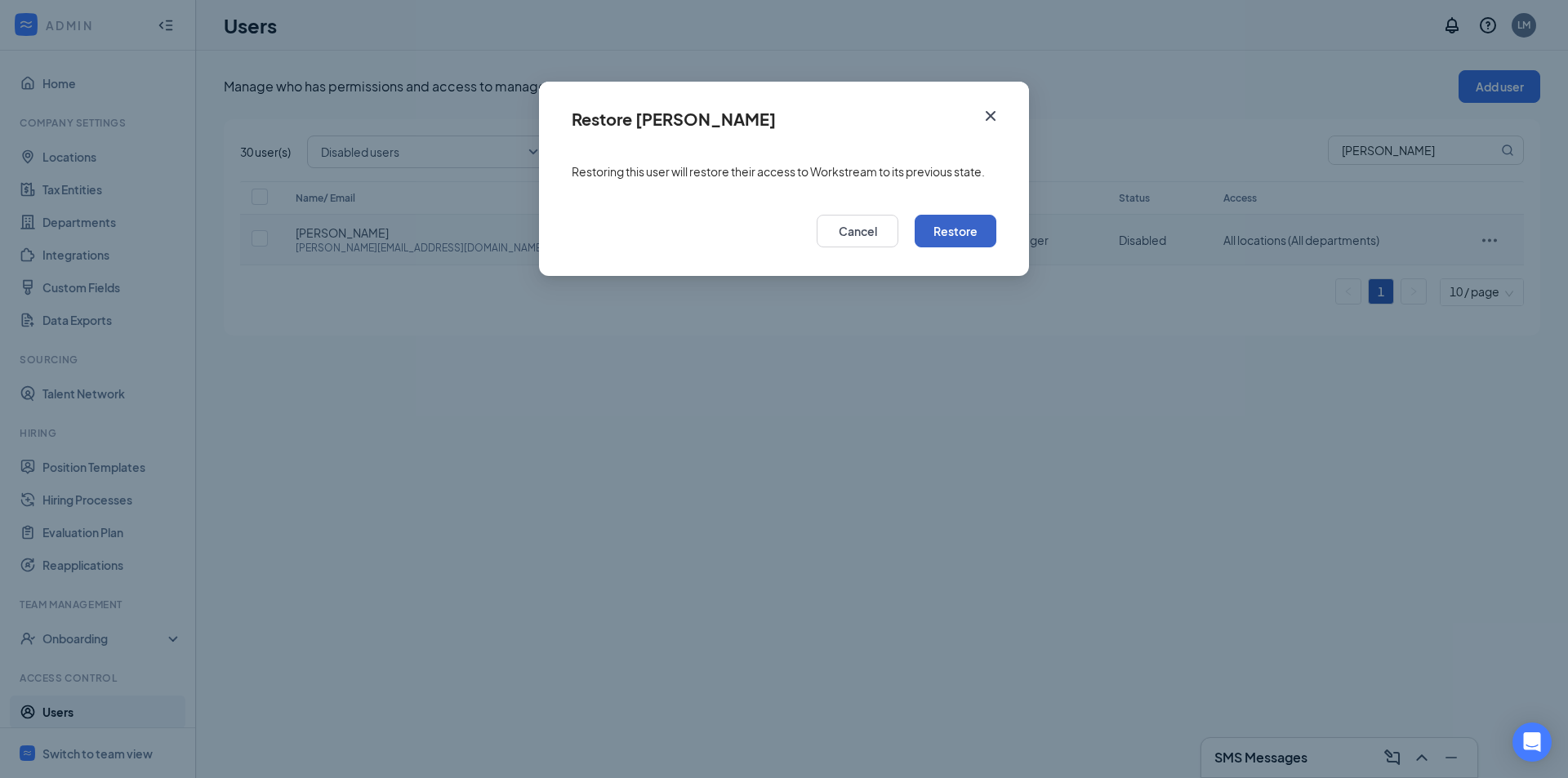
click at [935, 235] on button "Restore" at bounding box center [955, 231] width 82 height 33
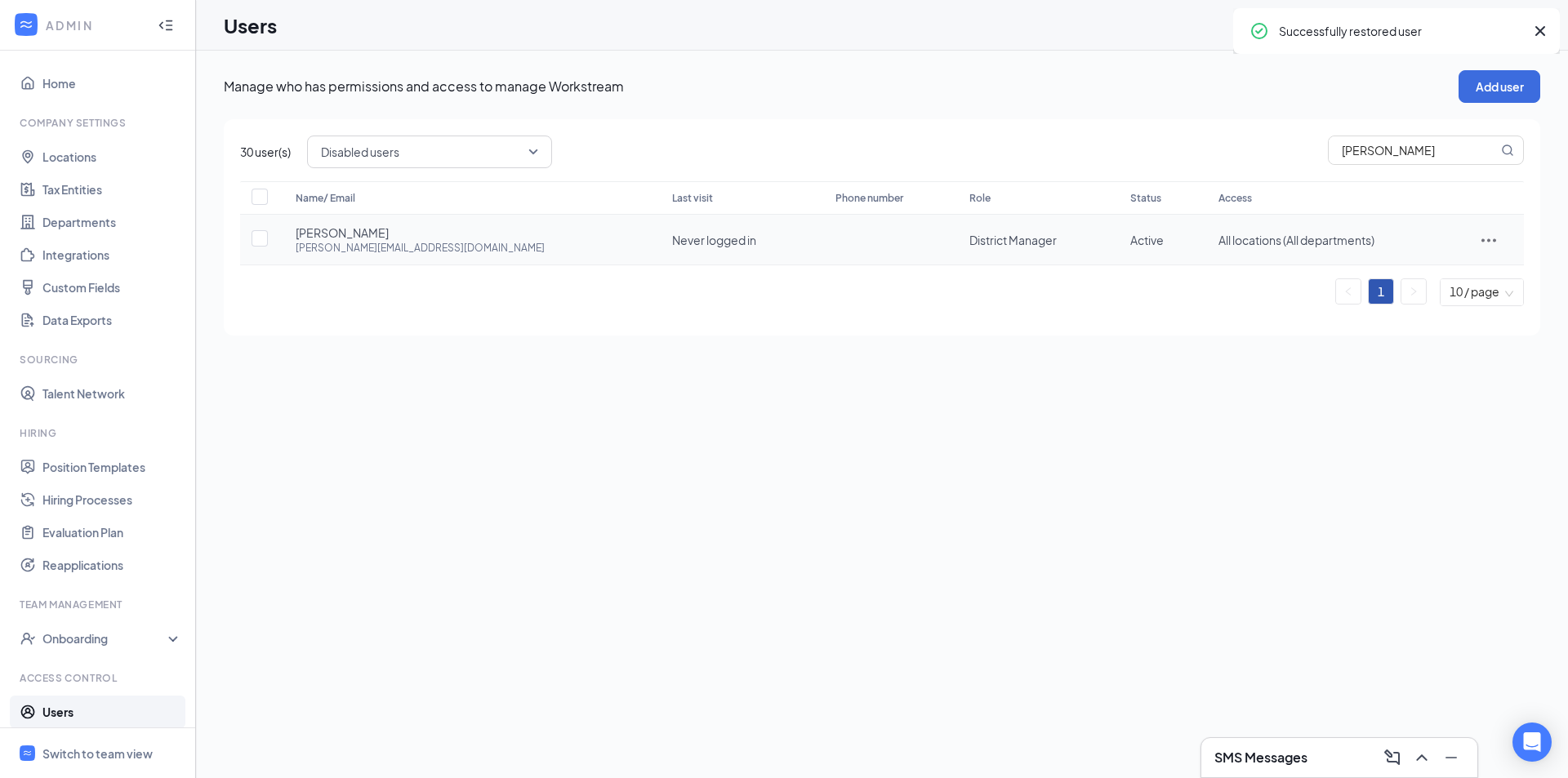
click at [1488, 237] on icon "ActionsIcon" at bounding box center [1488, 239] width 20 height 20
click at [1436, 269] on span "Edit user" at bounding box center [1416, 274] width 47 height 15
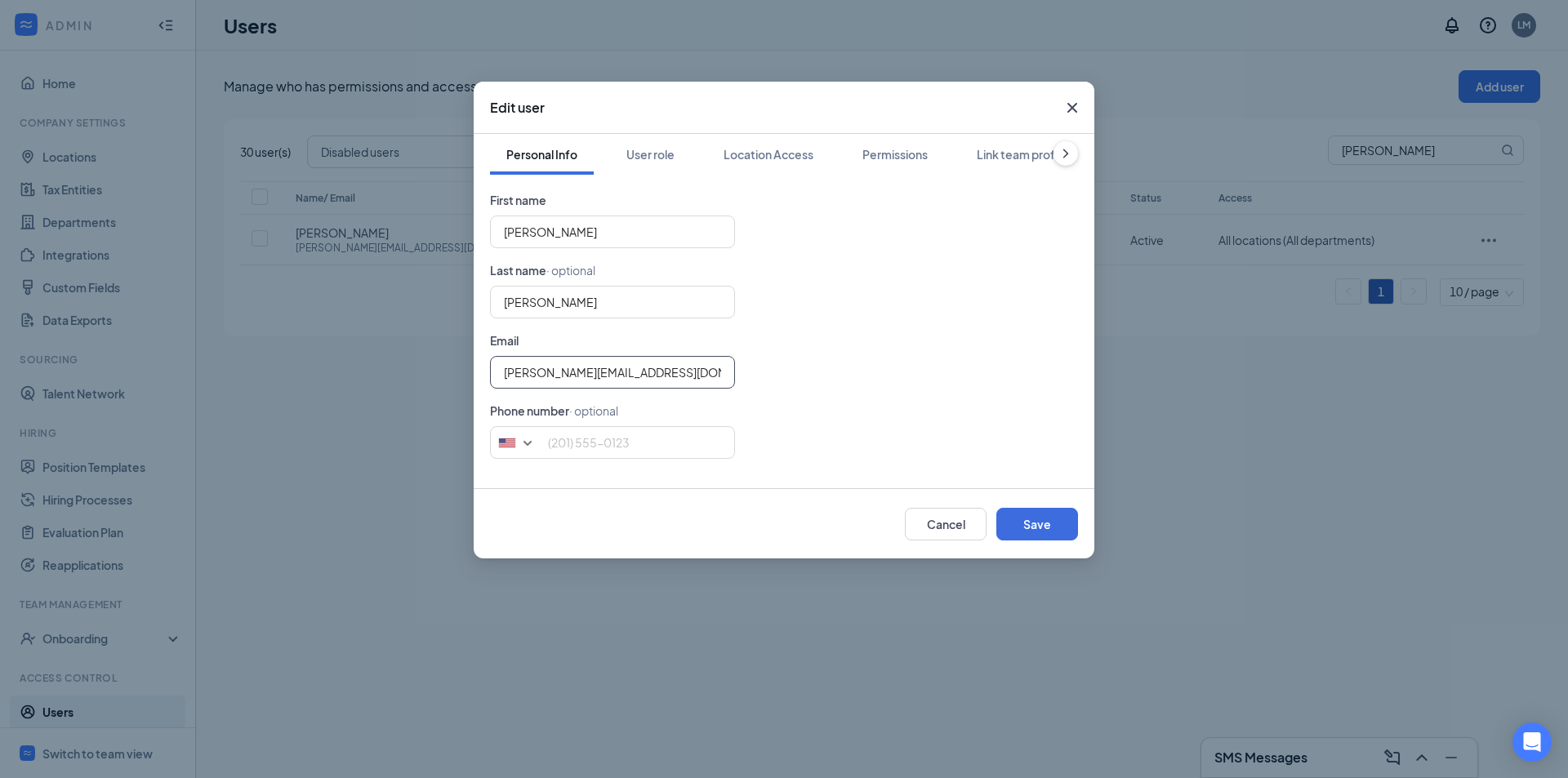
drag, startPoint x: 588, startPoint y: 373, endPoint x: 598, endPoint y: 372, distance: 10.0
click at [590, 373] on input "barb@lfmarbys.com" at bounding box center [612, 372] width 245 height 33
drag, startPoint x: 615, startPoint y: 373, endPoint x: 439, endPoint y: 375, distance: 176.0
click at [439, 375] on div "Edit user Personal Info User role Location Access Permissions Link team profile…" at bounding box center [784, 389] width 1568 height 778
type input "barb@lfmarbys.com"
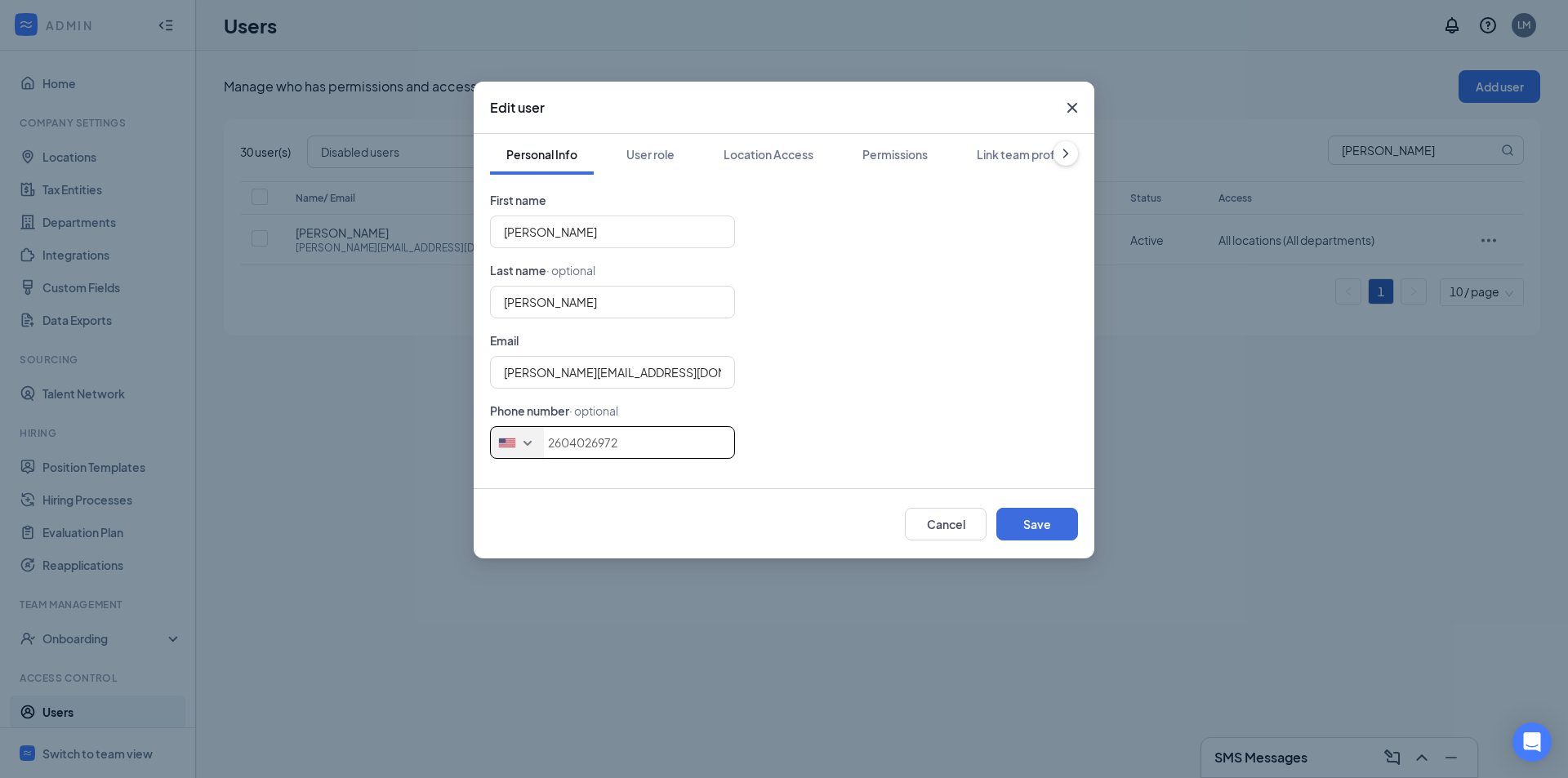
type input "2604026972"
click at [1055, 426] on div "United States + 1 Singapore + 65 Canada + 1 Afghanistan (‫افغانستان‬‎) + 93 Alb…" at bounding box center [784, 442] width 588 height 33
click at [1039, 517] on button "Save" at bounding box center [1037, 524] width 82 height 33
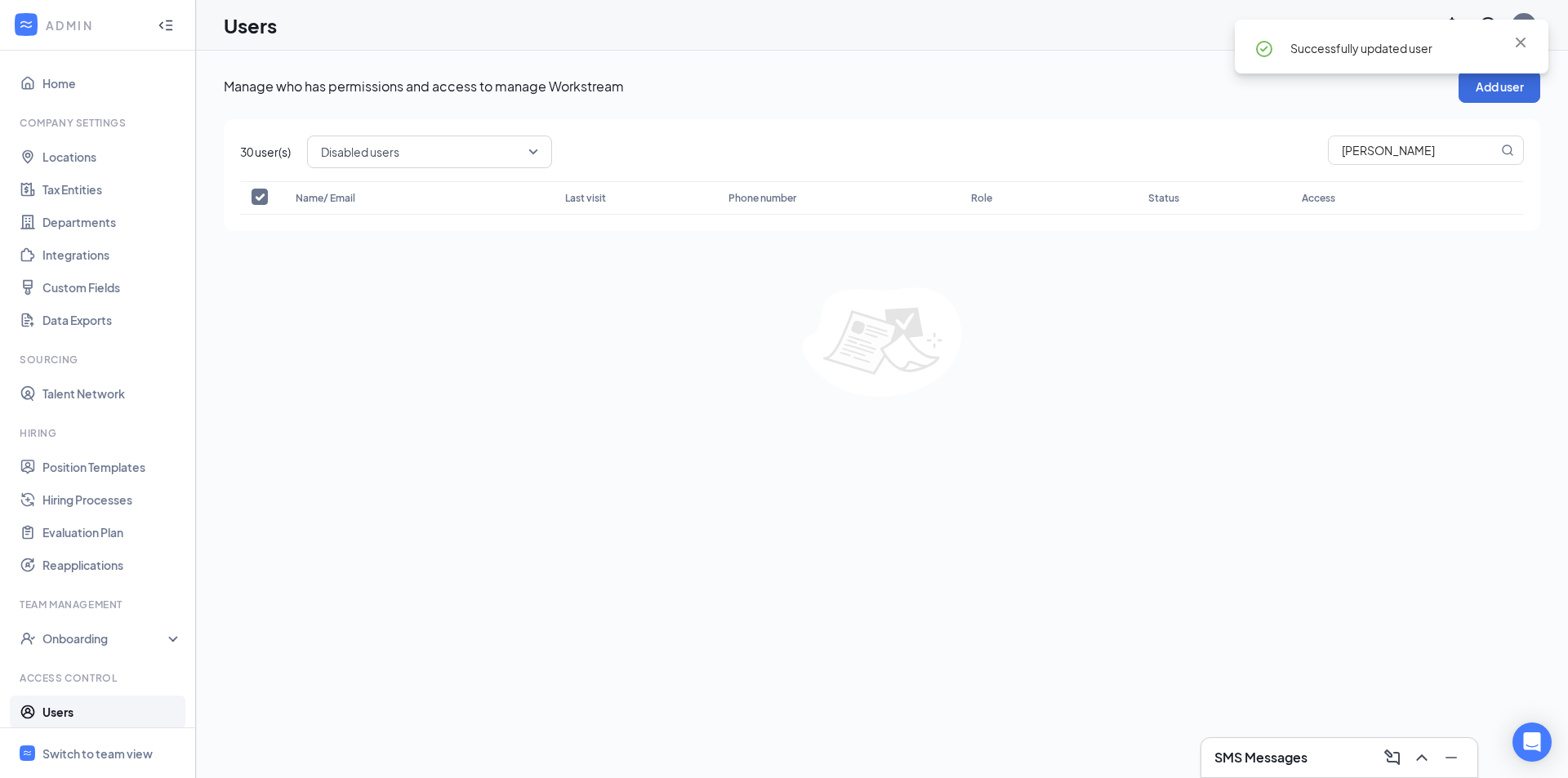
click at [526, 150] on span "Disabled users" at bounding box center [429, 152] width 217 height 28
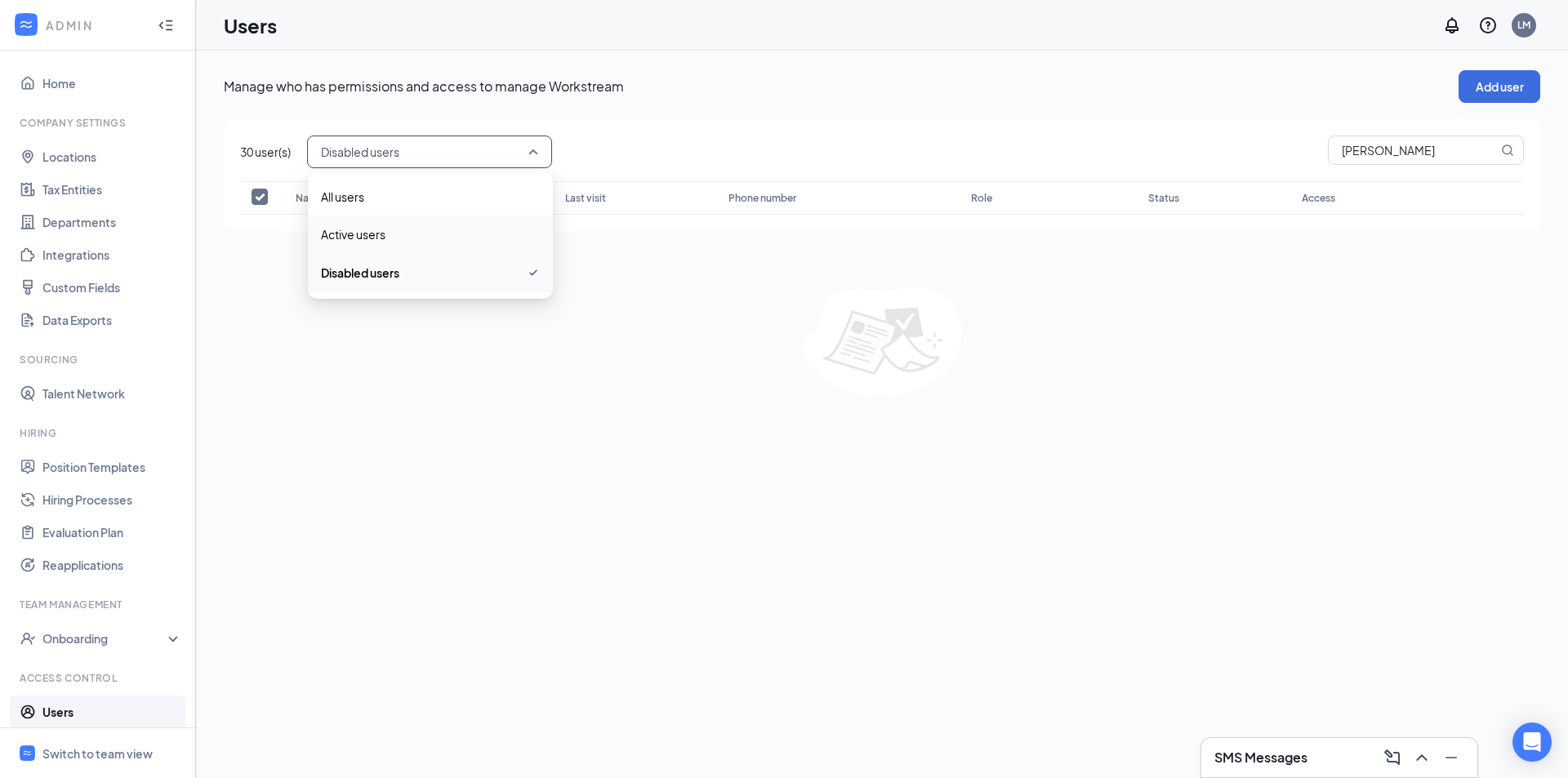
click at [399, 228] on span "Active users" at bounding box center [430, 234] width 219 height 18
checkbox input "false"
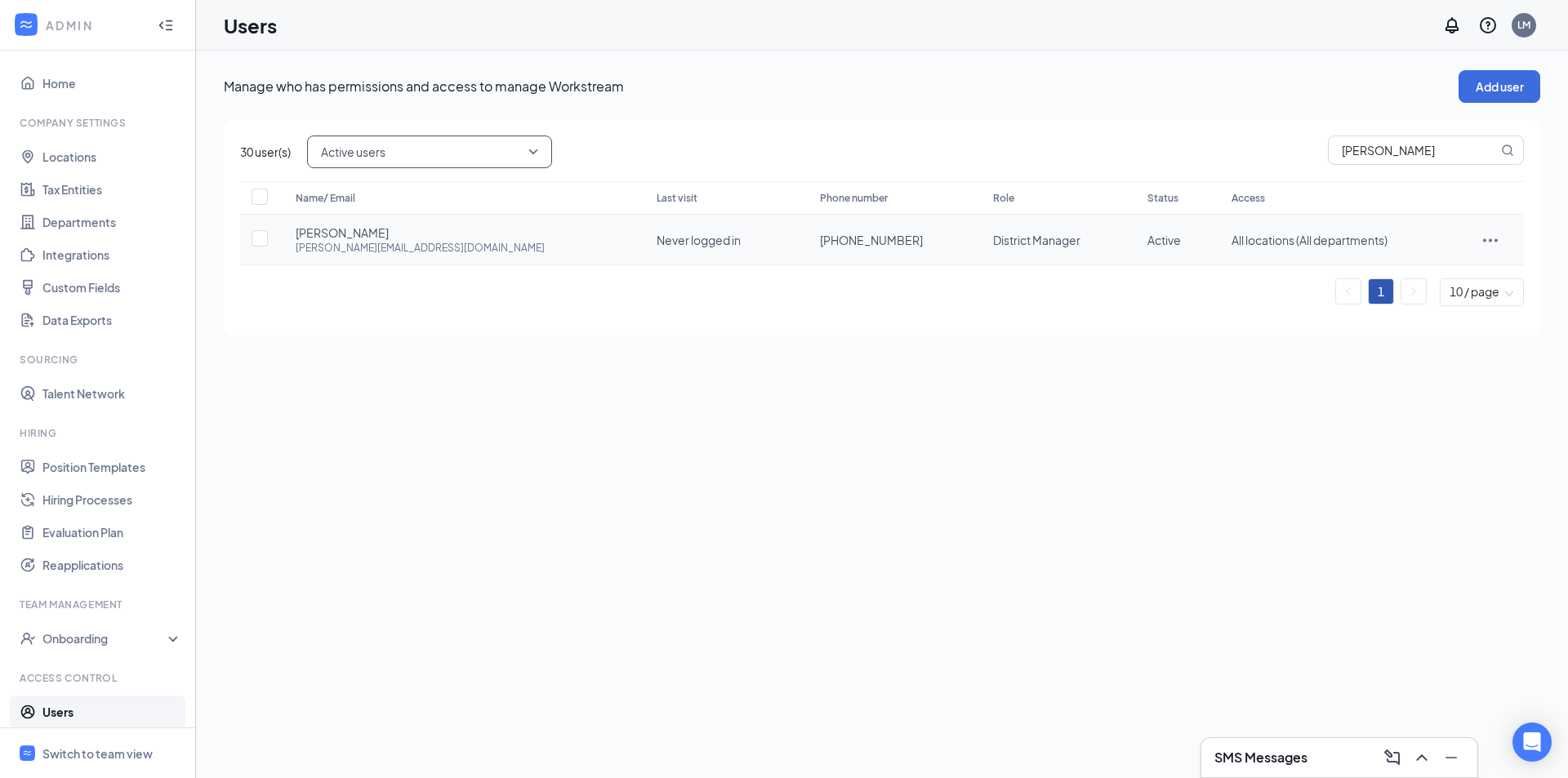
click at [1491, 234] on icon "ActionsIcon" at bounding box center [1490, 239] width 20 height 20
click at [1425, 312] on span "Reset password" at bounding box center [1436, 312] width 86 height 15
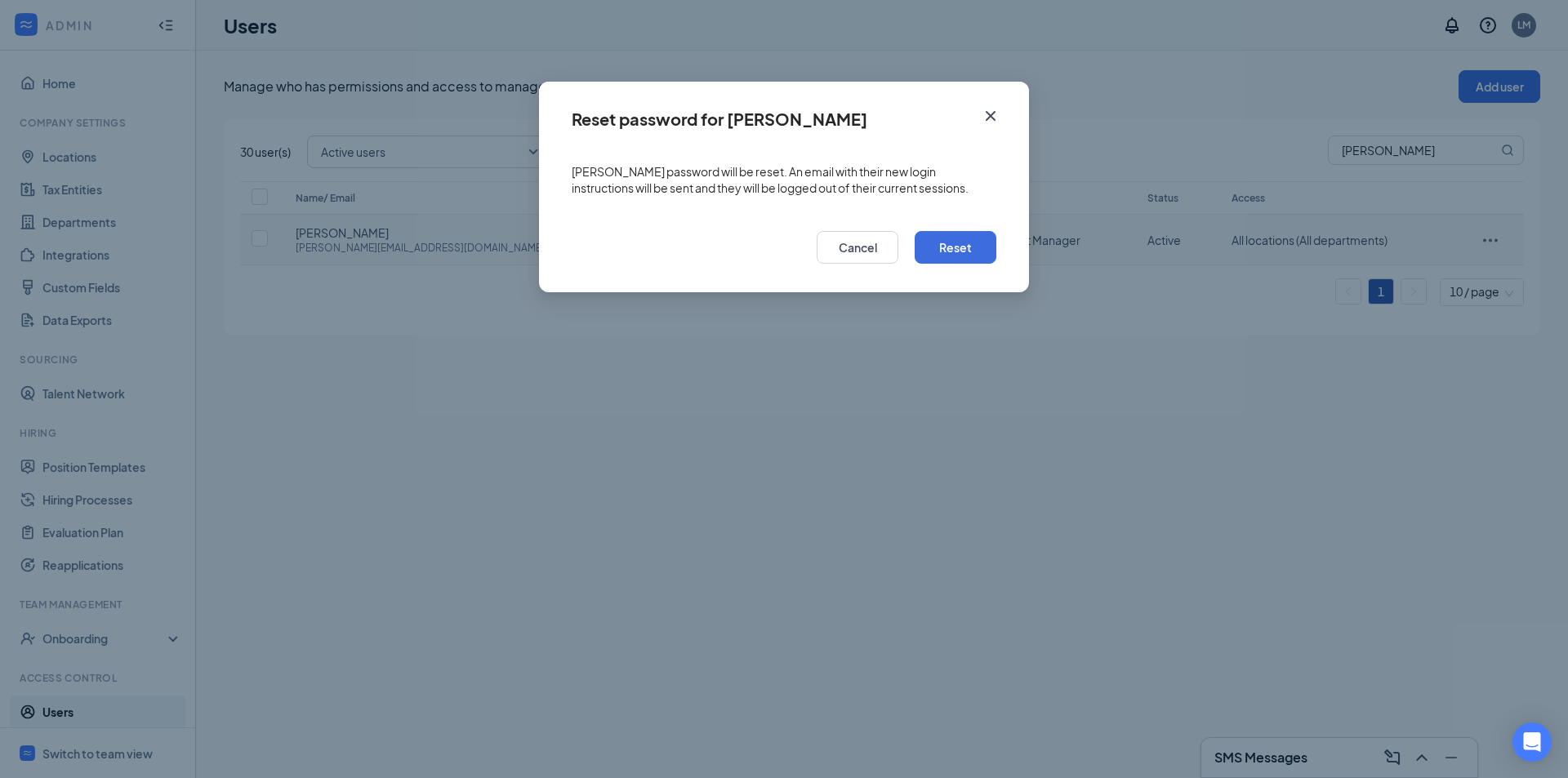
click at [951, 152] on div "Barb Kraus's password will be reset. An email with their new login instructions…" at bounding box center [784, 180] width 490 height 66
click at [973, 147] on div "Barb Kraus's password will be reset. An email with their new login instructions…" at bounding box center [784, 180] width 490 height 66
click at [992, 111] on icon "Cross" at bounding box center [990, 115] width 20 height 20
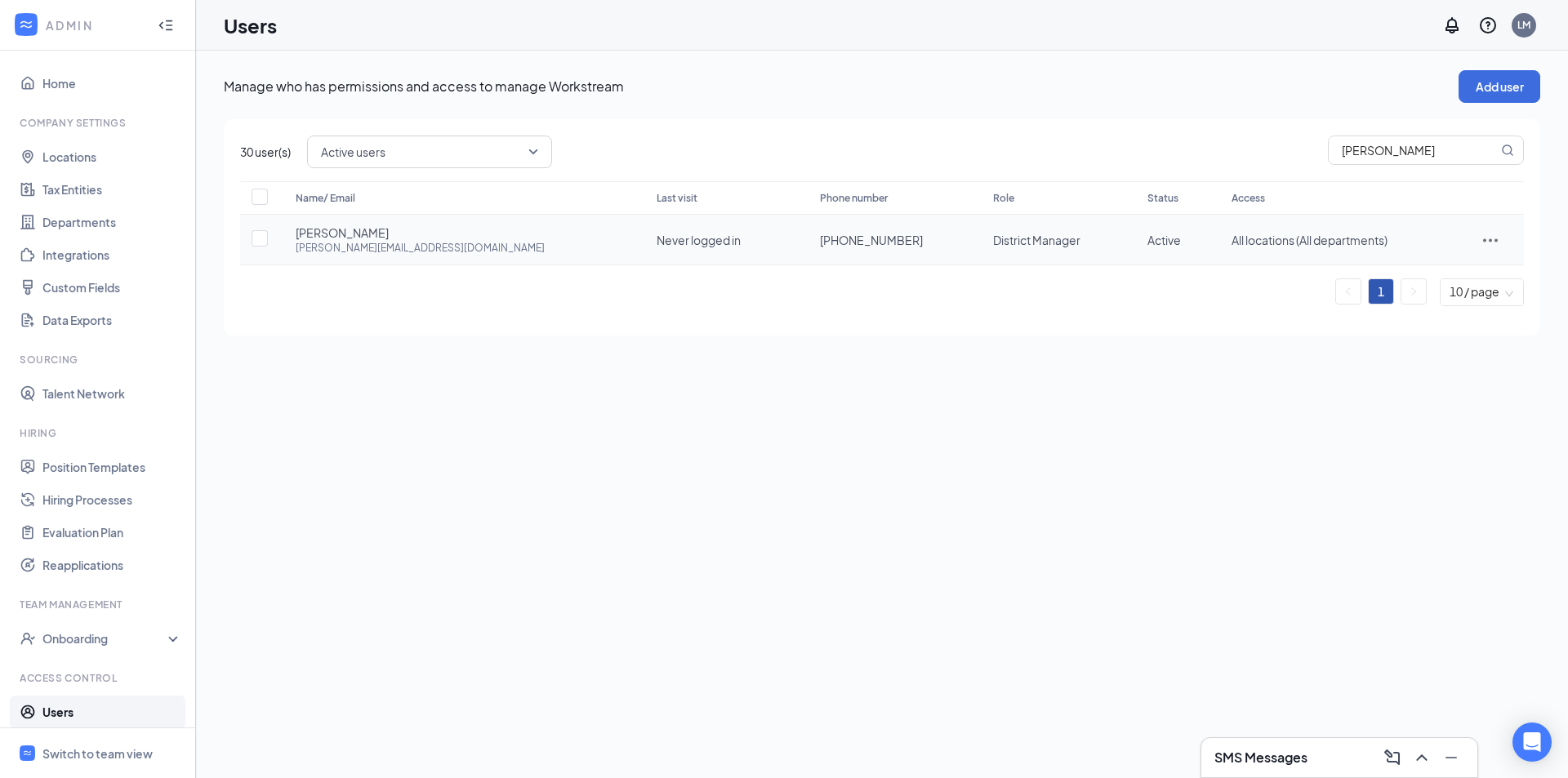
click at [1481, 242] on icon "ActionsIcon" at bounding box center [1490, 239] width 20 height 20
click at [1413, 282] on span "Edit user" at bounding box center [1443, 274] width 101 height 18
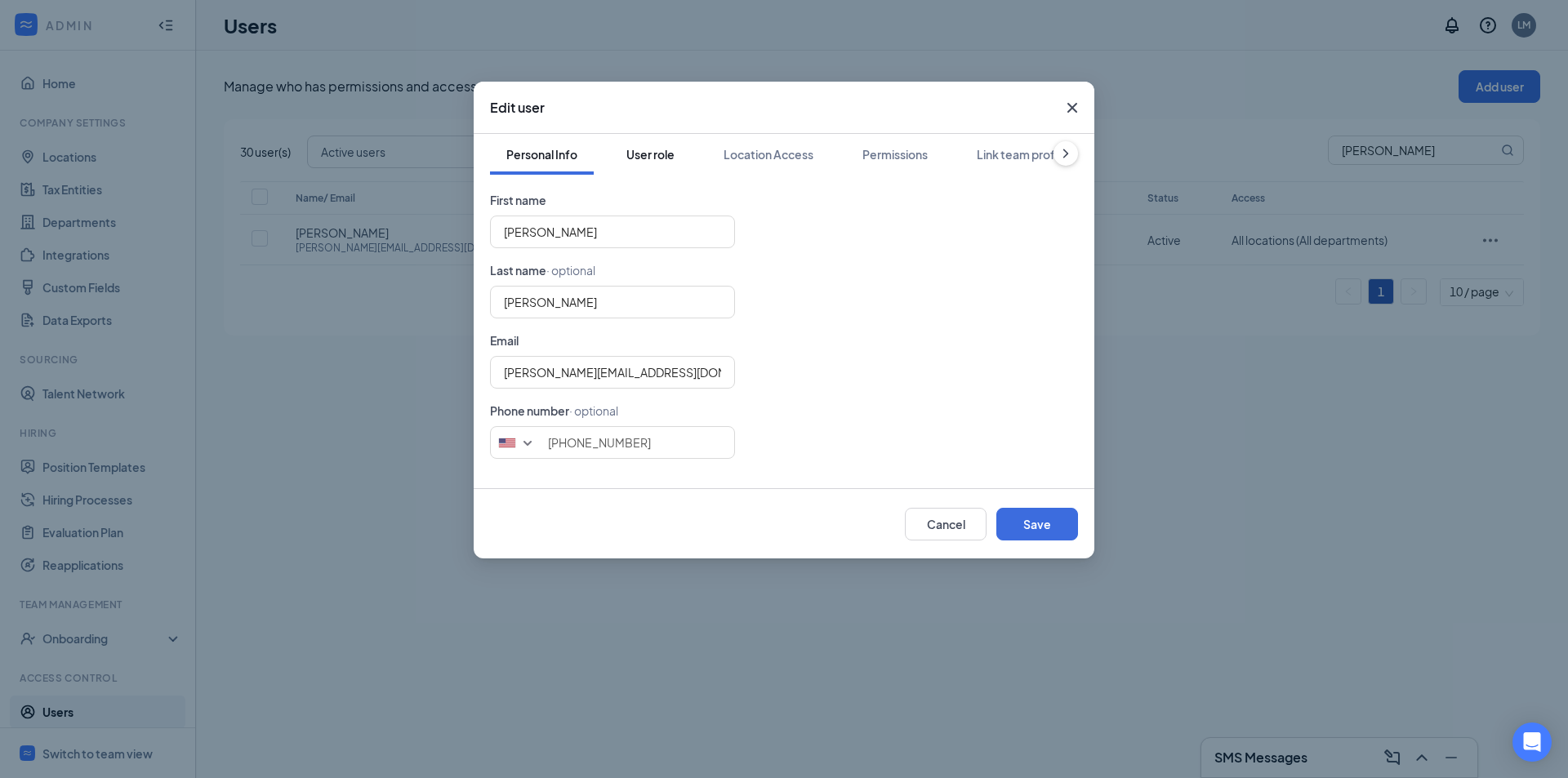
click at [638, 153] on div "User role" at bounding box center [650, 154] width 48 height 16
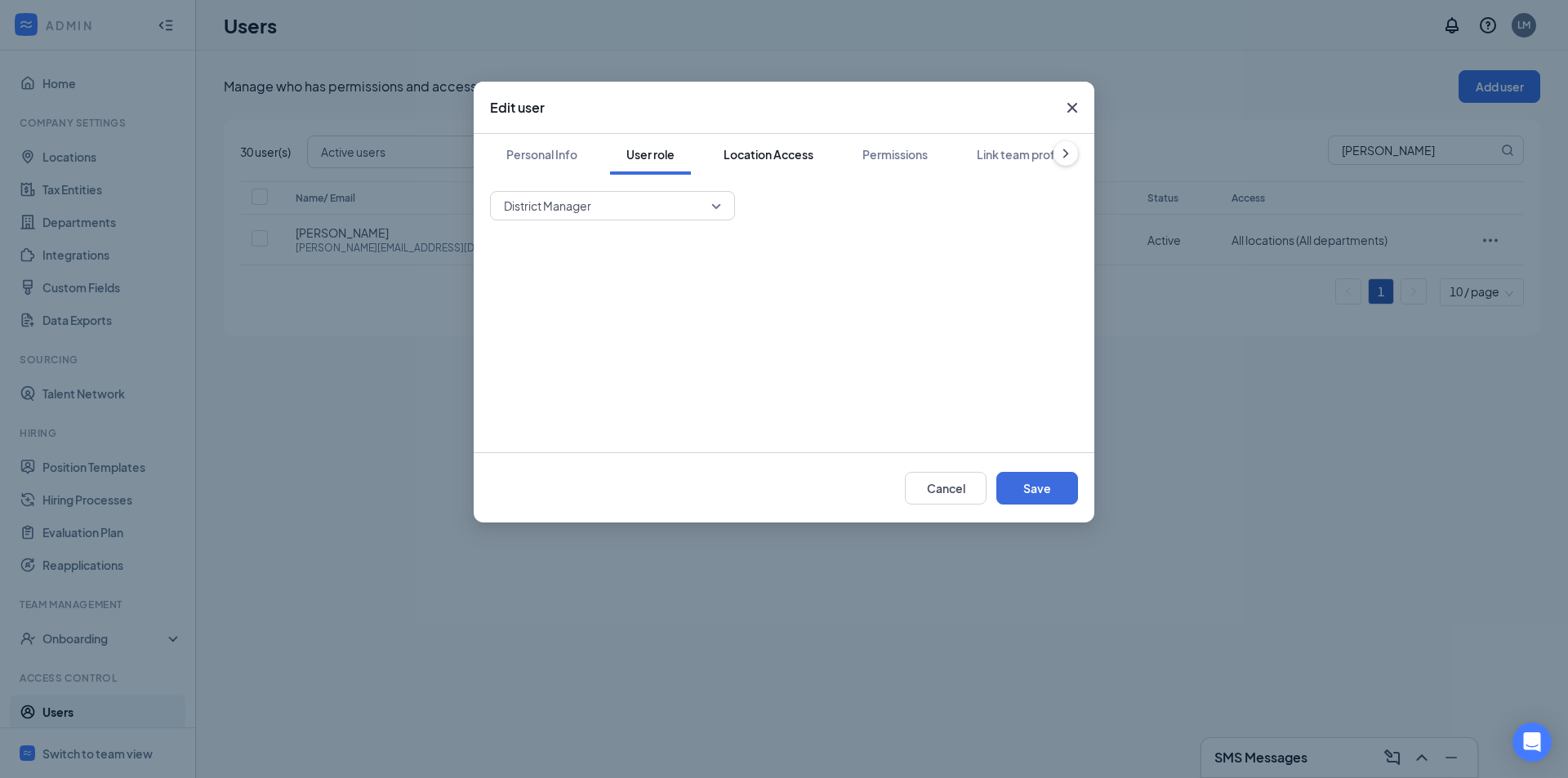
click at [737, 160] on div "Location Access" at bounding box center [769, 154] width 90 height 16
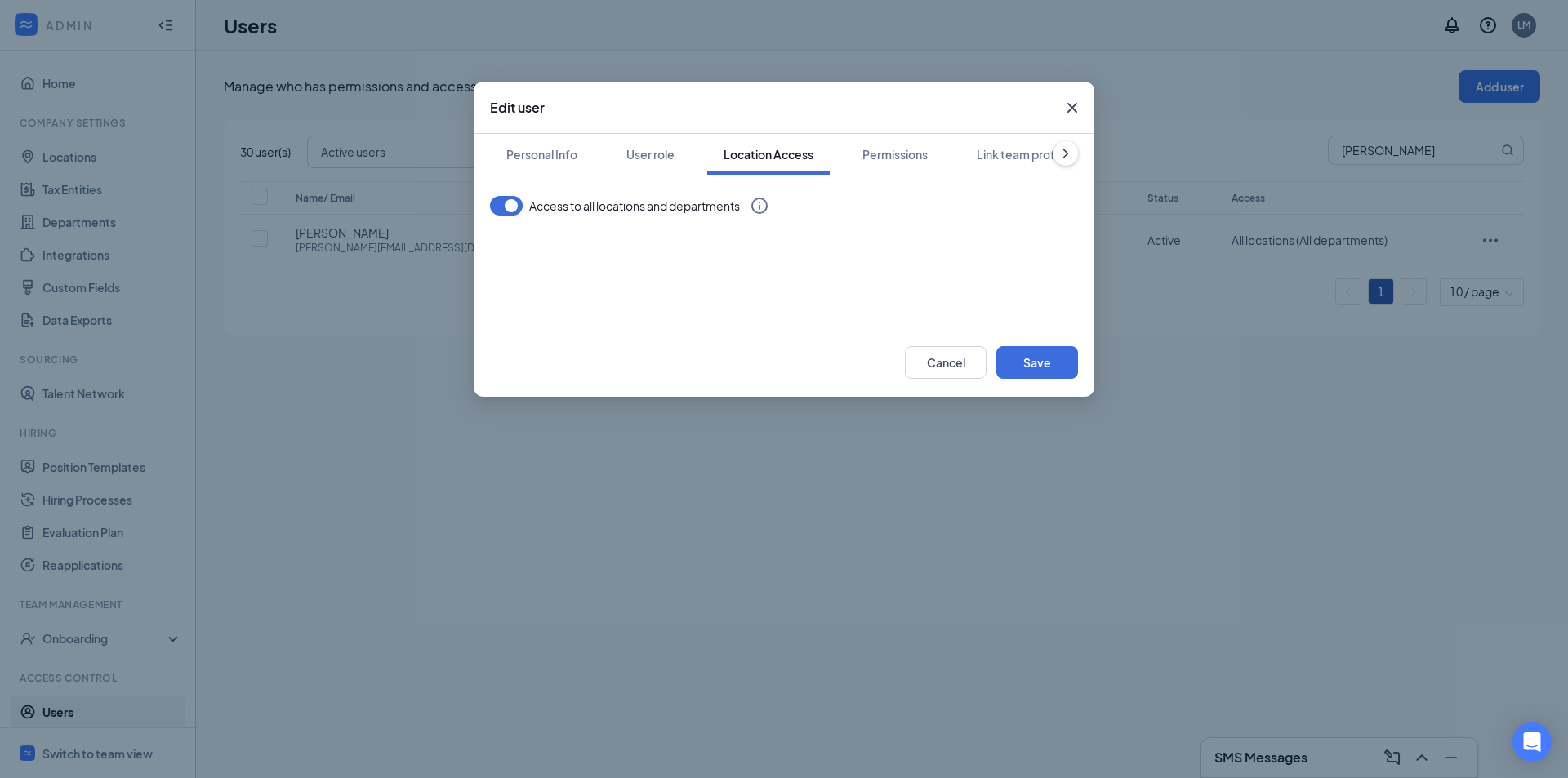
click at [887, 132] on div "Edit user" at bounding box center [783, 108] width 621 height 53
click at [901, 151] on div "Permissions" at bounding box center [895, 154] width 66 height 16
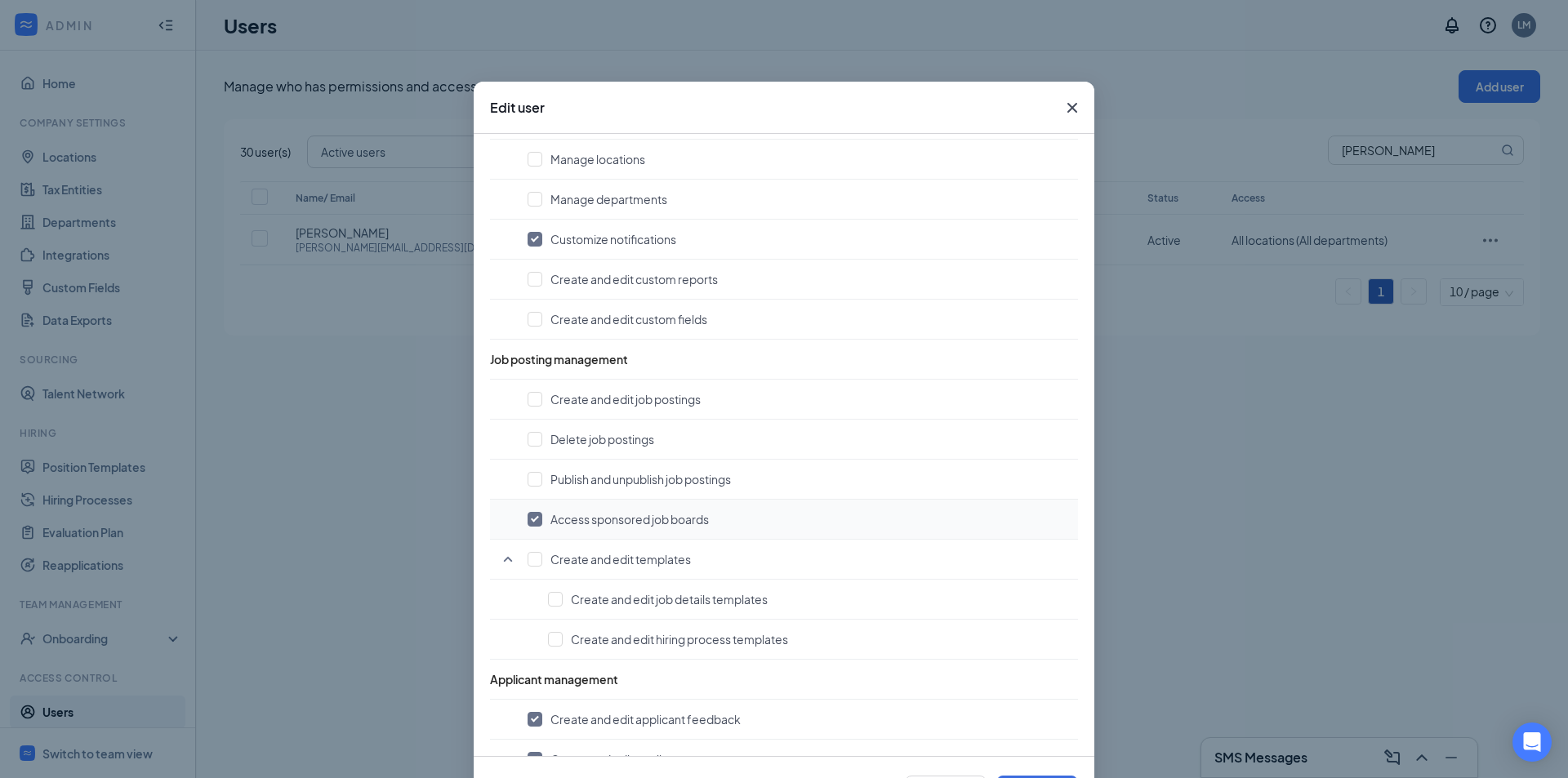
scroll to position [0, 0]
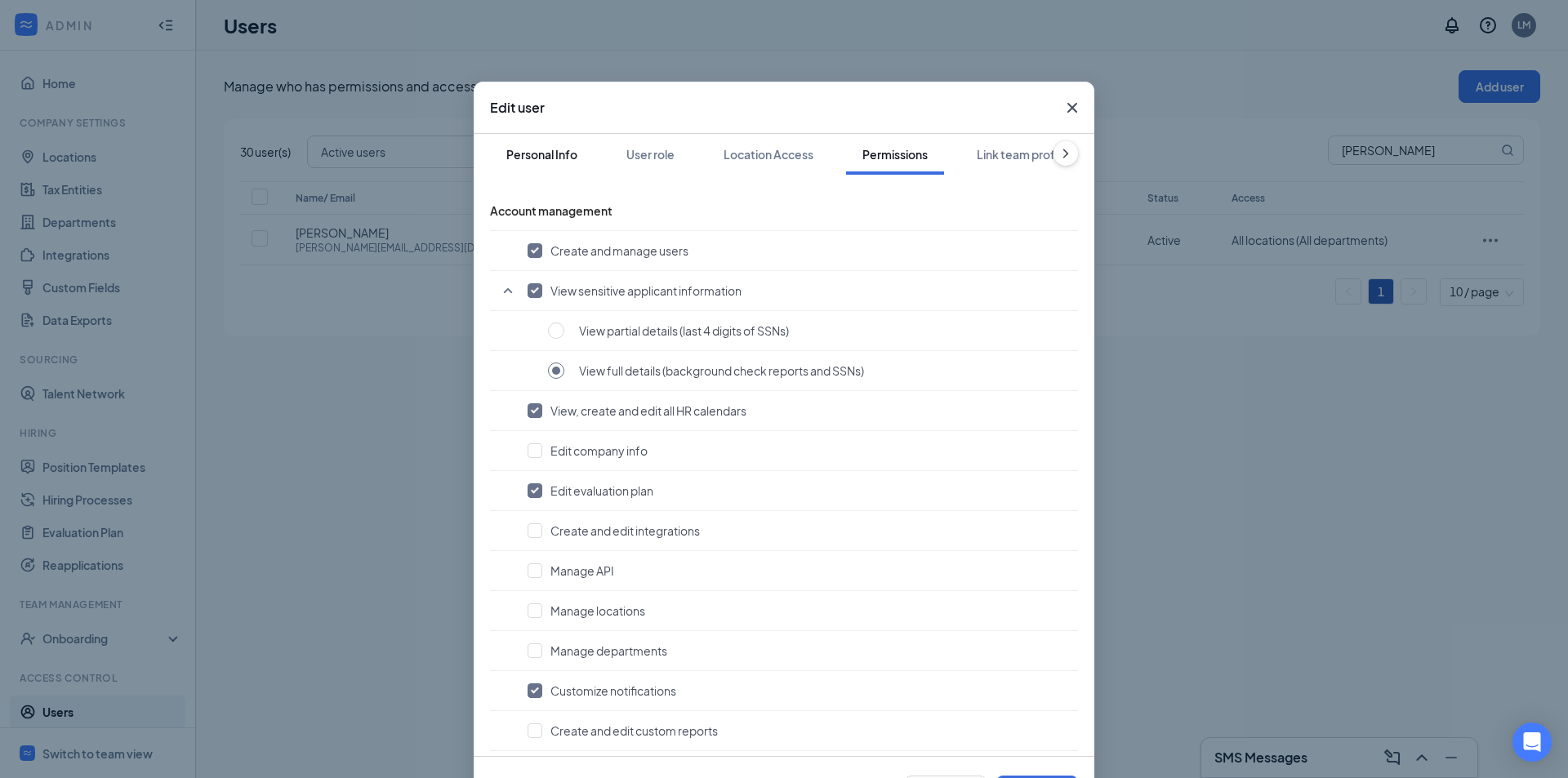
click at [555, 169] on button "Personal Info" at bounding box center [542, 154] width 103 height 40
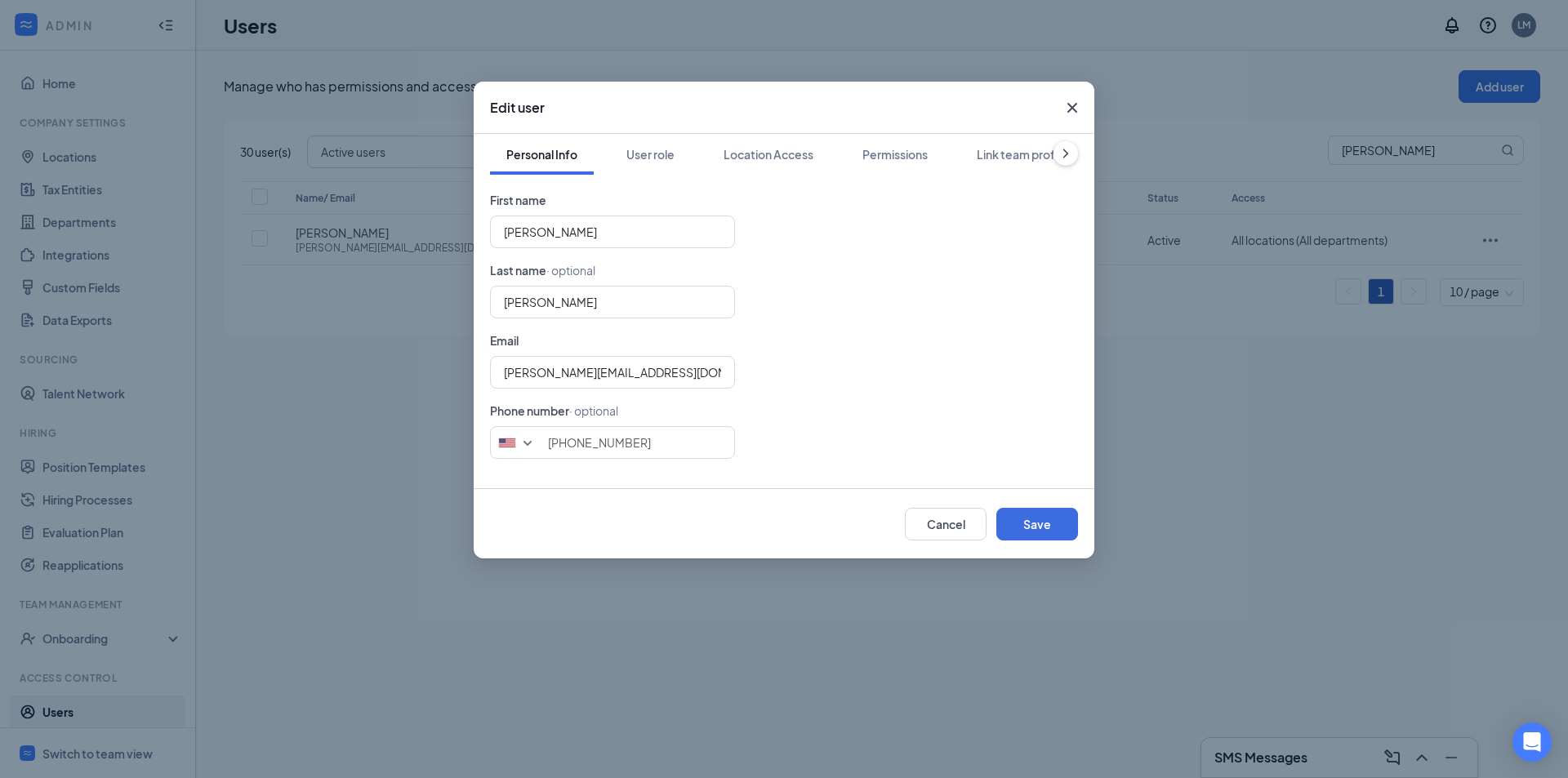
click at [1081, 96] on span "Close" at bounding box center [1071, 107] width 44 height 44
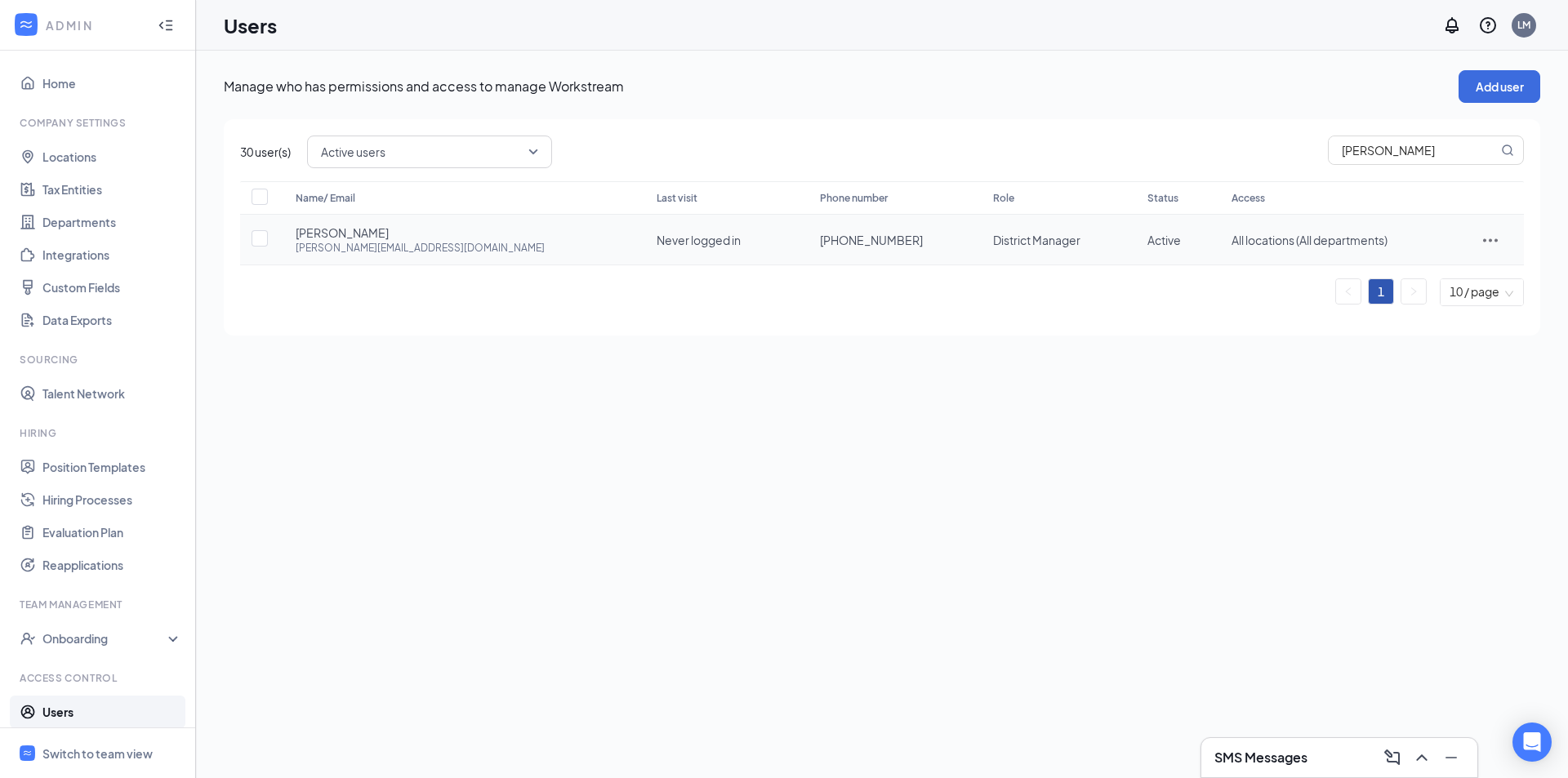
click at [1493, 238] on div at bounding box center [1490, 239] width 35 height 20
click at [1183, 322] on div "30 user(s) Active users active disabled All users Active users Disabled users b…" at bounding box center [882, 227] width 1316 height 216
click at [111, 470] on link "Position Templates" at bounding box center [112, 466] width 140 height 33
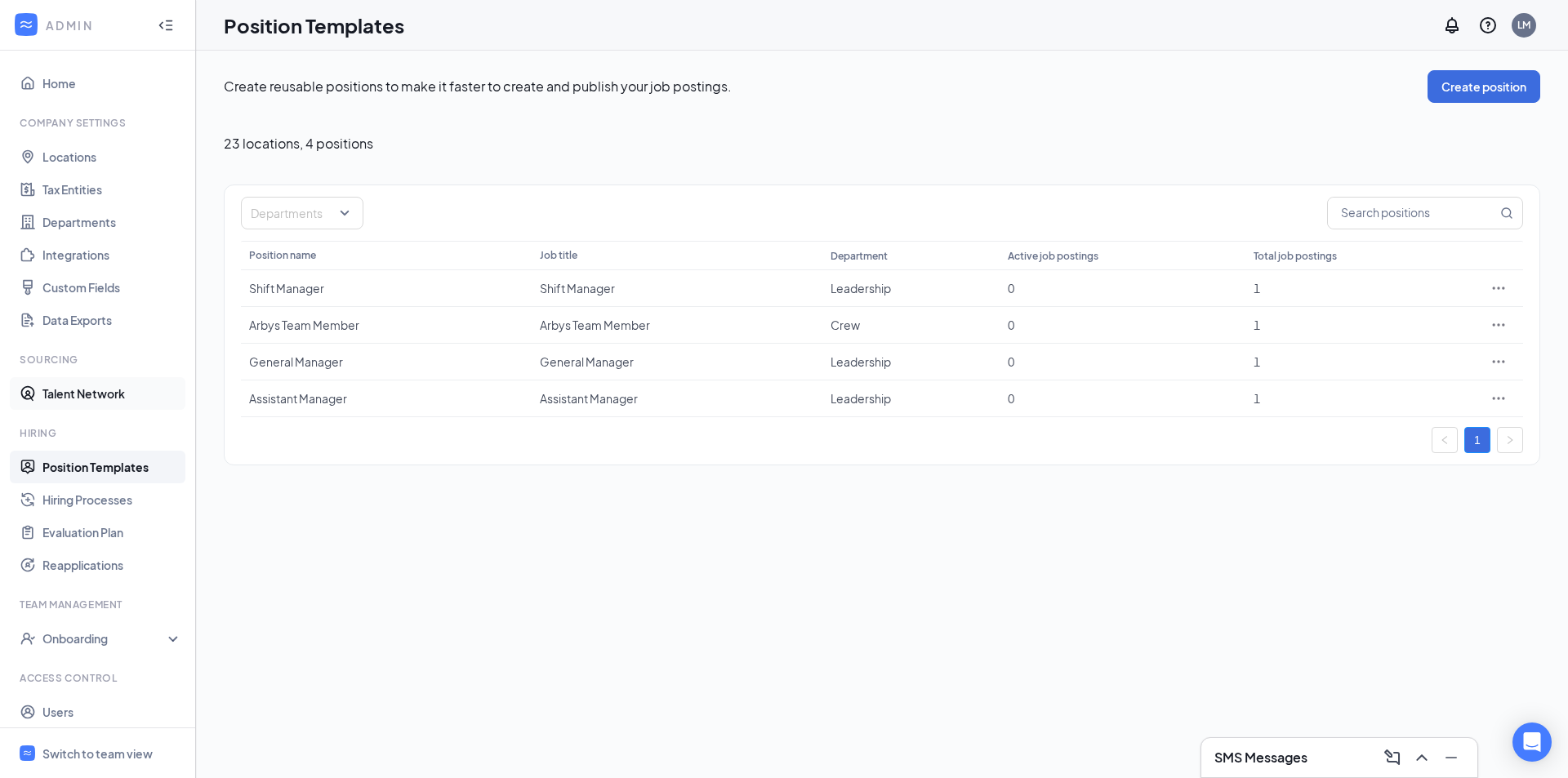
click at [77, 396] on link "Talent Network" at bounding box center [112, 393] width 140 height 33
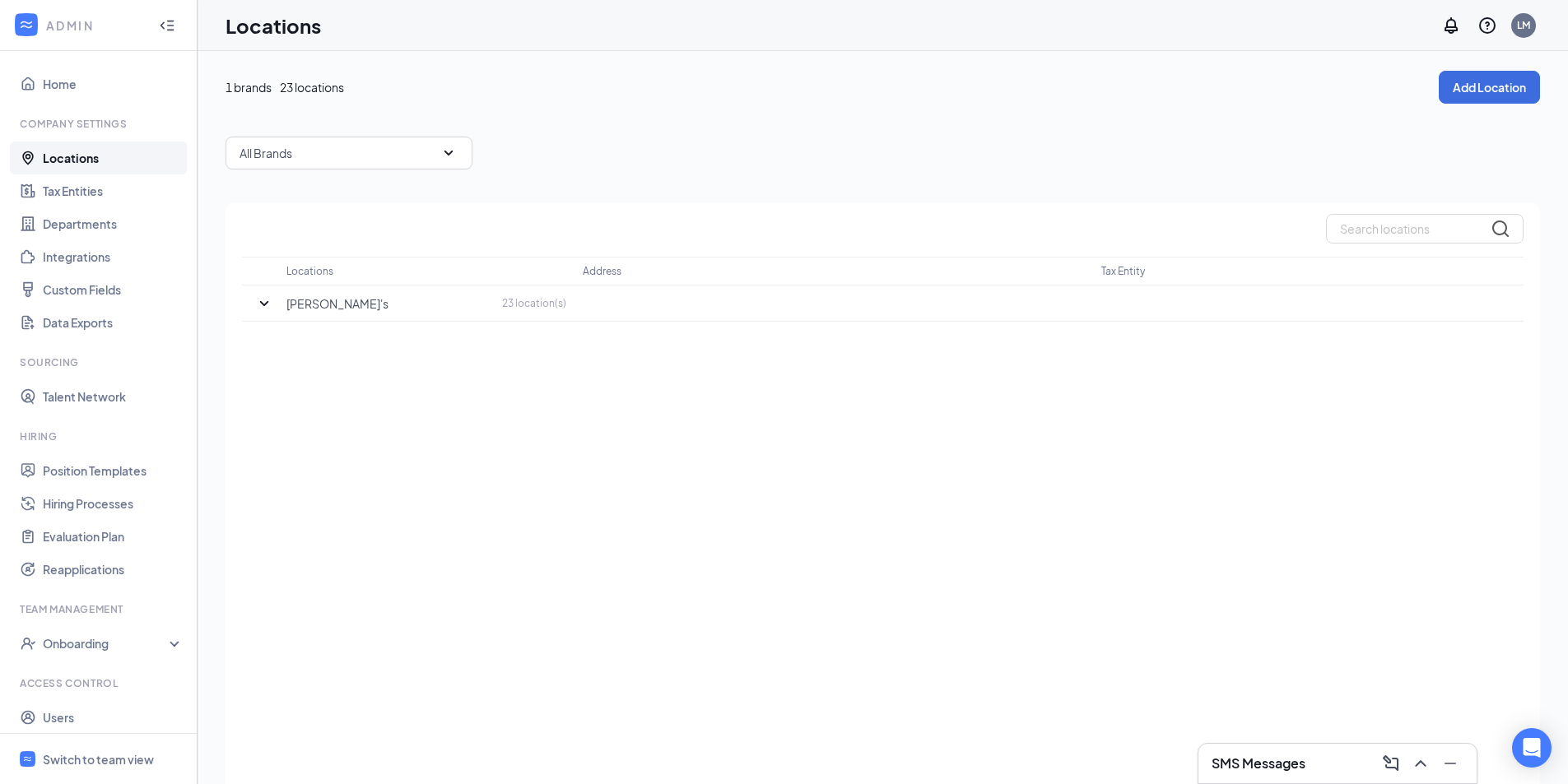
click at [287, 332] on div "Locations Address Tax Entity Arby's 23 location(s)" at bounding box center [882, 516] width 1314 height 628
click at [281, 310] on div at bounding box center [264, 303] width 44 height 20
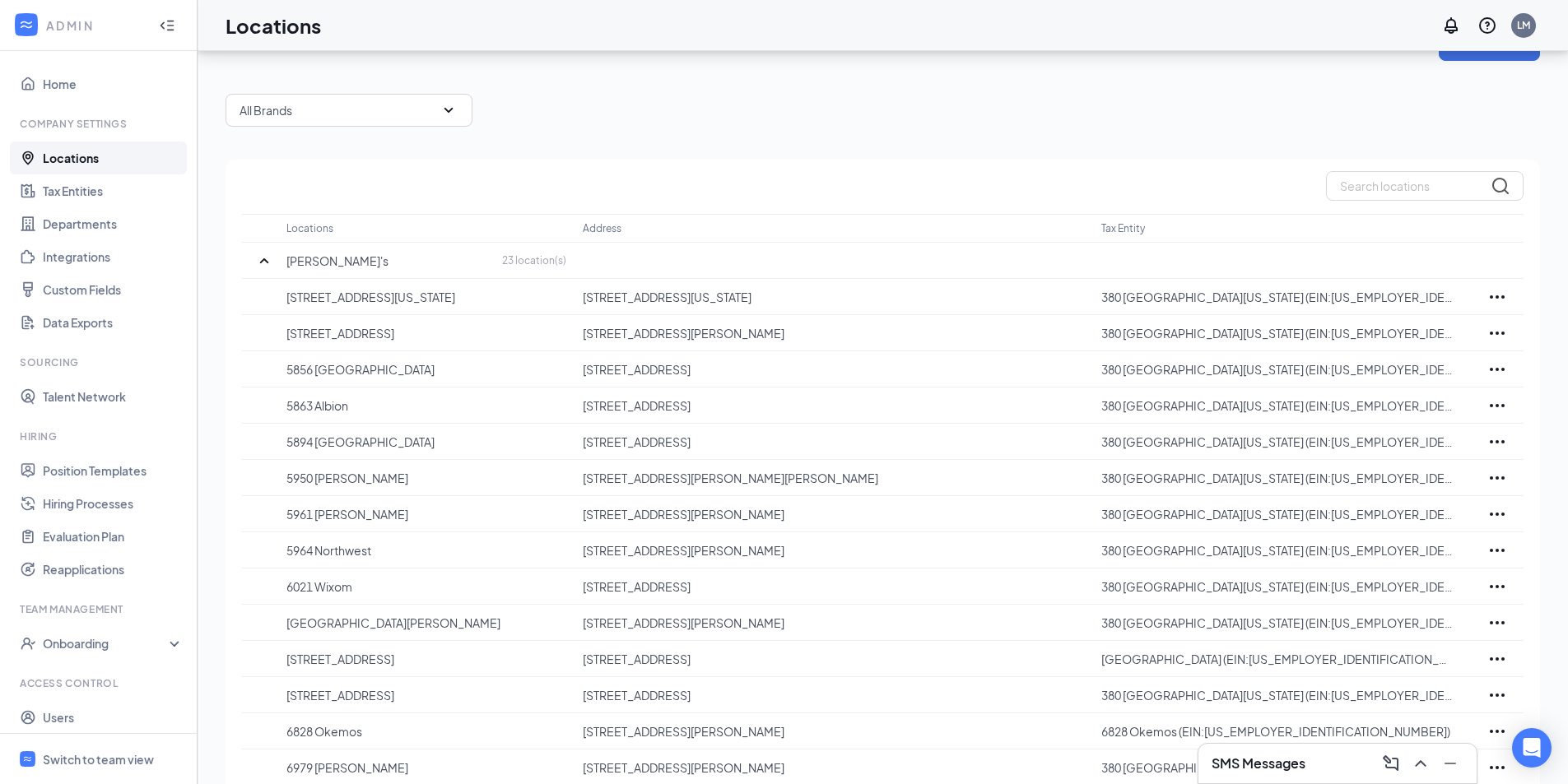
scroll to position [82, 0]
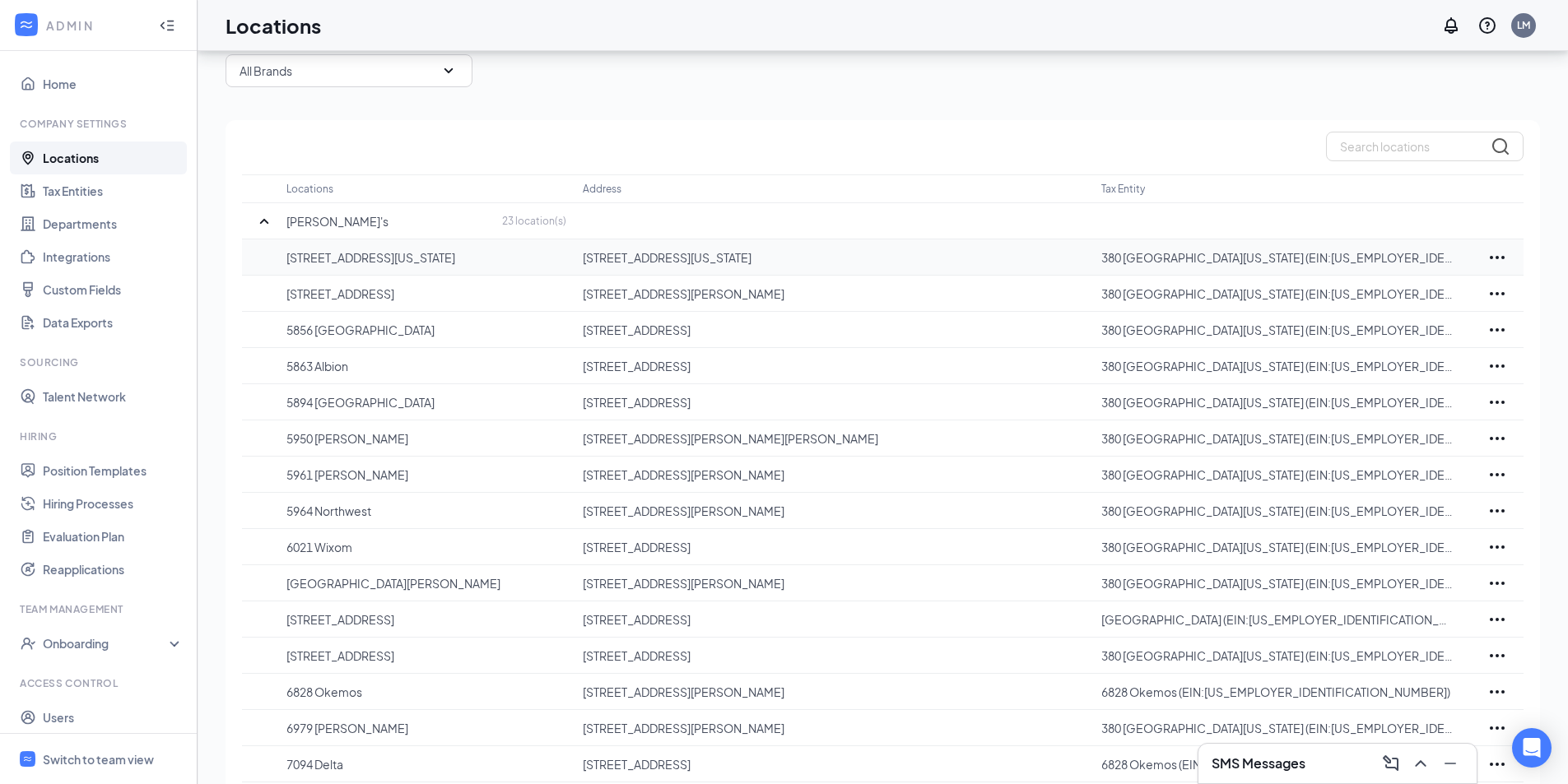
click at [623, 263] on p "[STREET_ADDRESS][US_STATE]" at bounding box center [834, 257] width 502 height 16
click at [1493, 287] on icon "Ellipses" at bounding box center [1497, 293] width 20 height 20
click at [1254, 300] on p "380 [GEOGRAPHIC_DATA][US_STATE] (EIN:[US_EMPLOYER_IDENTIFICATION_NUMBER])" at bounding box center [1278, 293] width 354 height 16
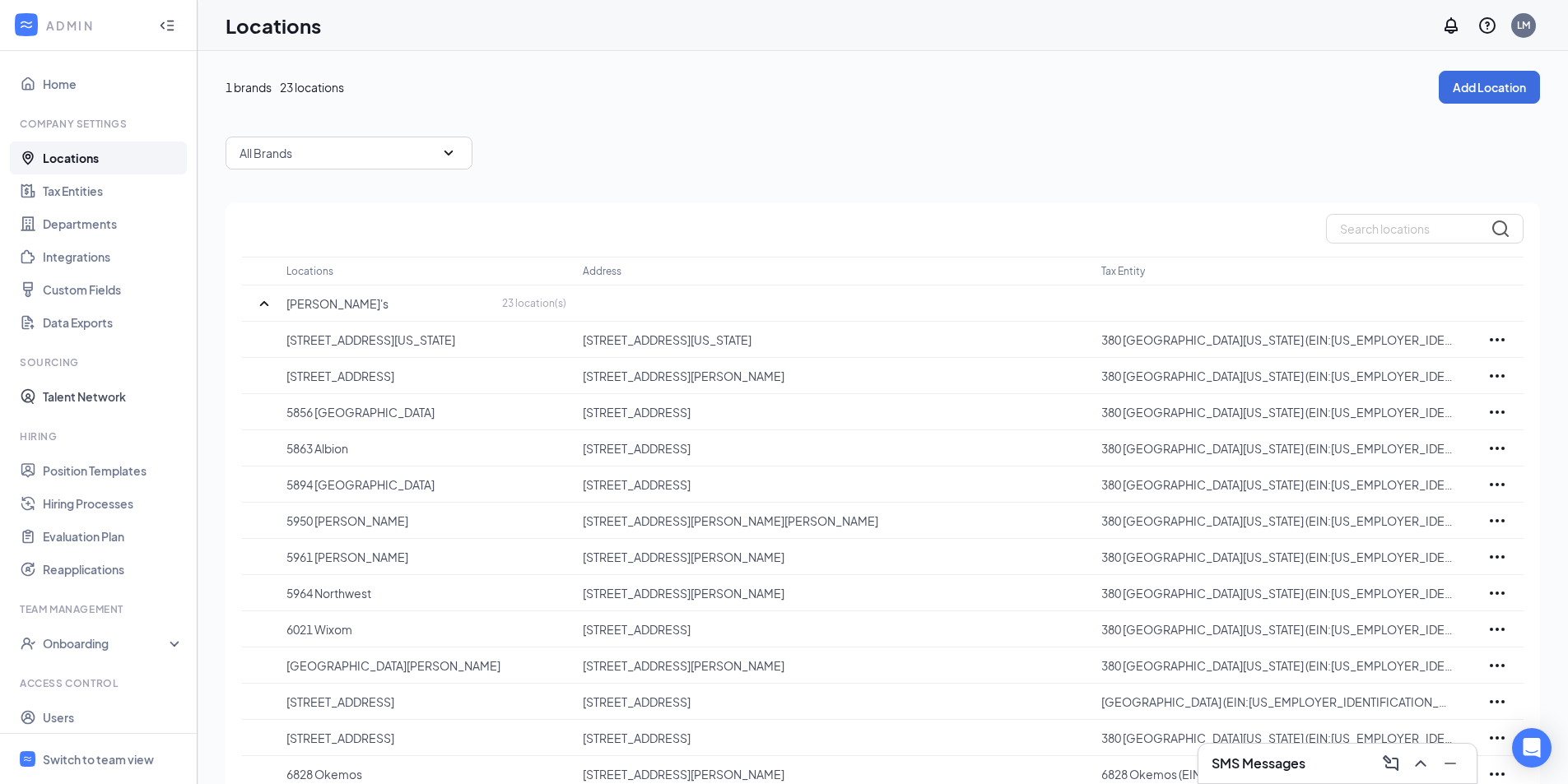
scroll to position [41, 0]
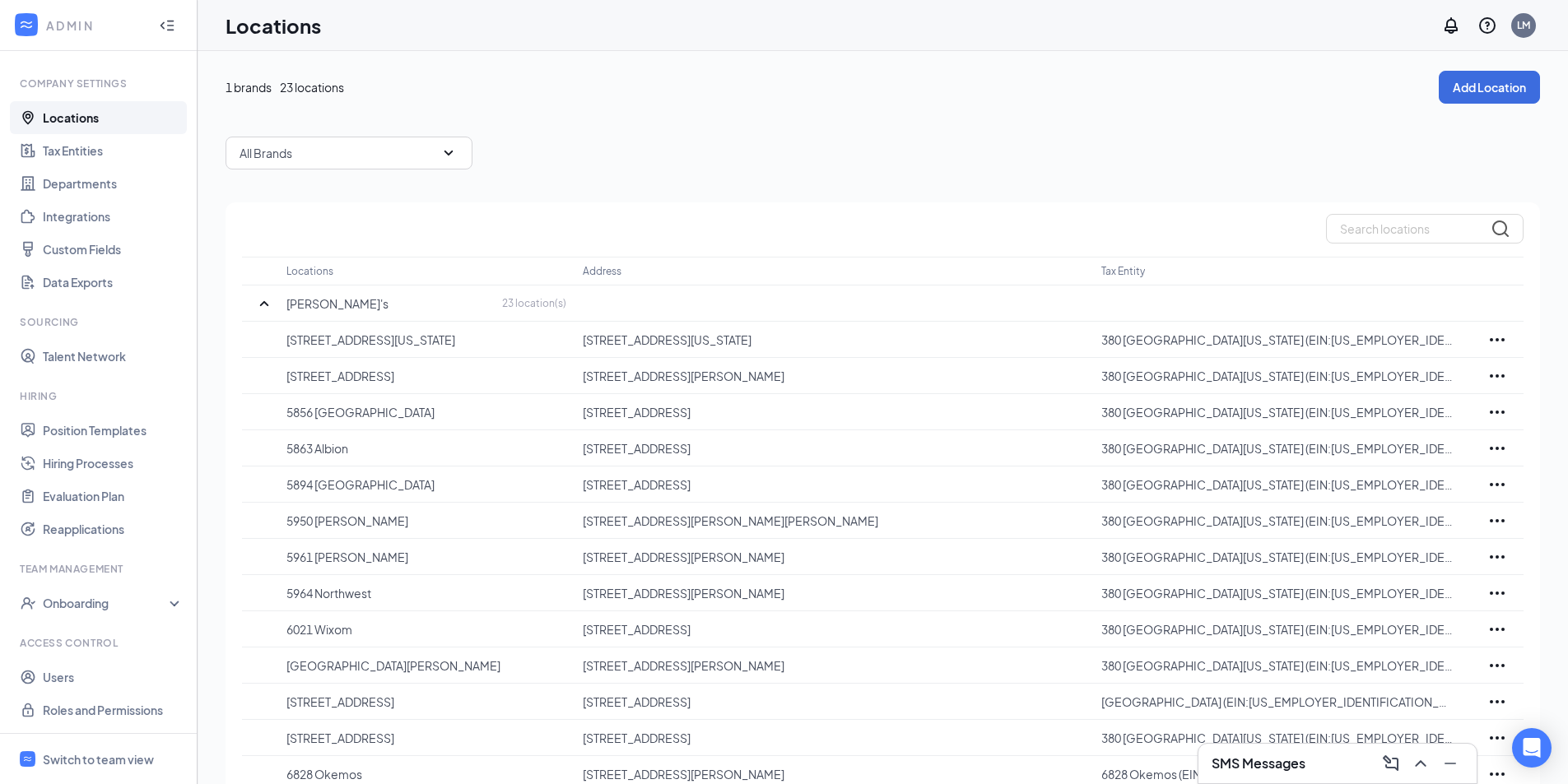
click at [65, 23] on div "ADMIN" at bounding box center [95, 25] width 97 height 16
click at [35, 28] on div at bounding box center [26, 25] width 29 height 29
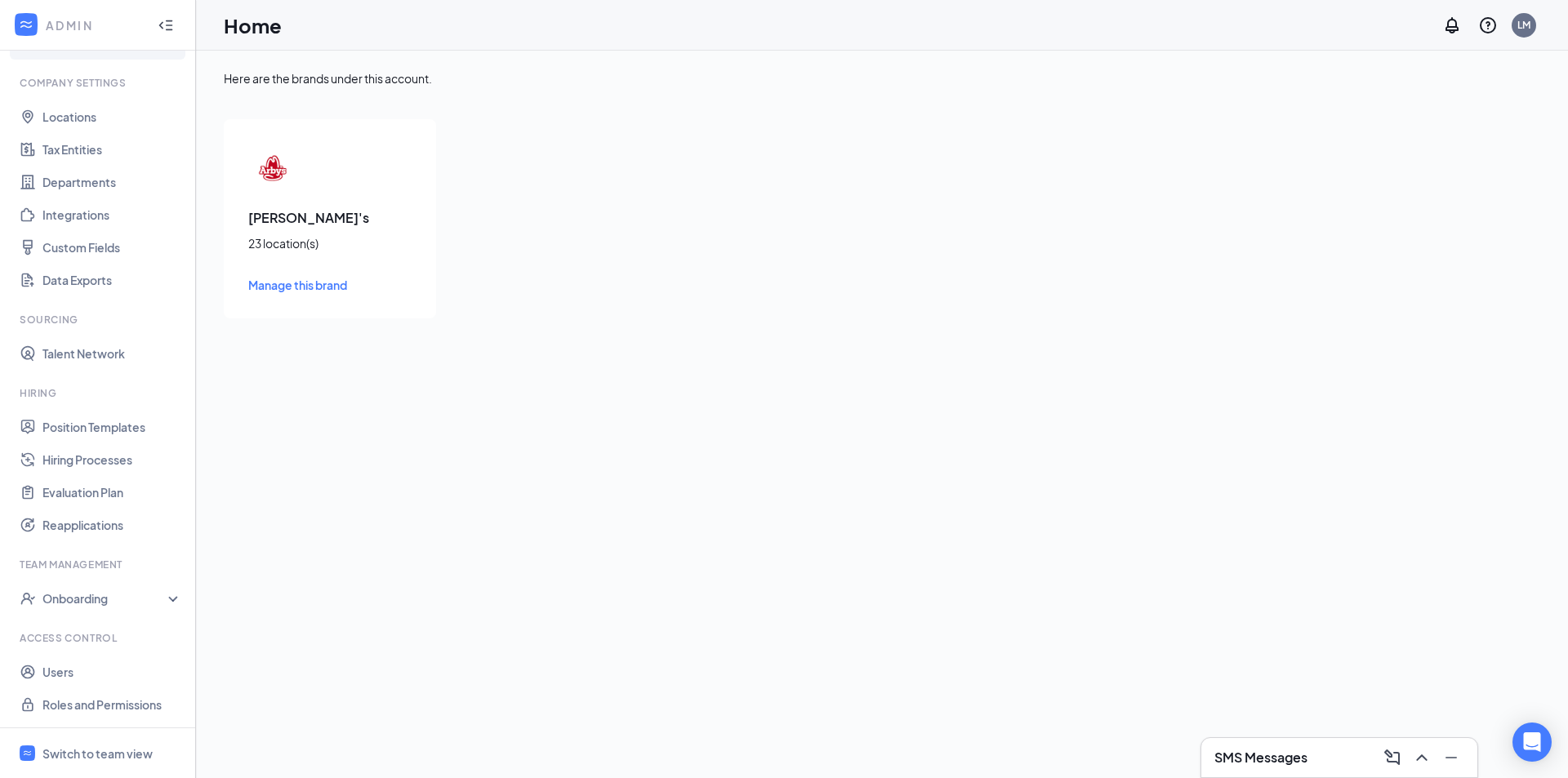
click at [331, 221] on h3 "[PERSON_NAME]'s" at bounding box center [330, 218] width 163 height 18
click at [324, 290] on span "Manage this brand" at bounding box center [297, 285] width 99 height 15
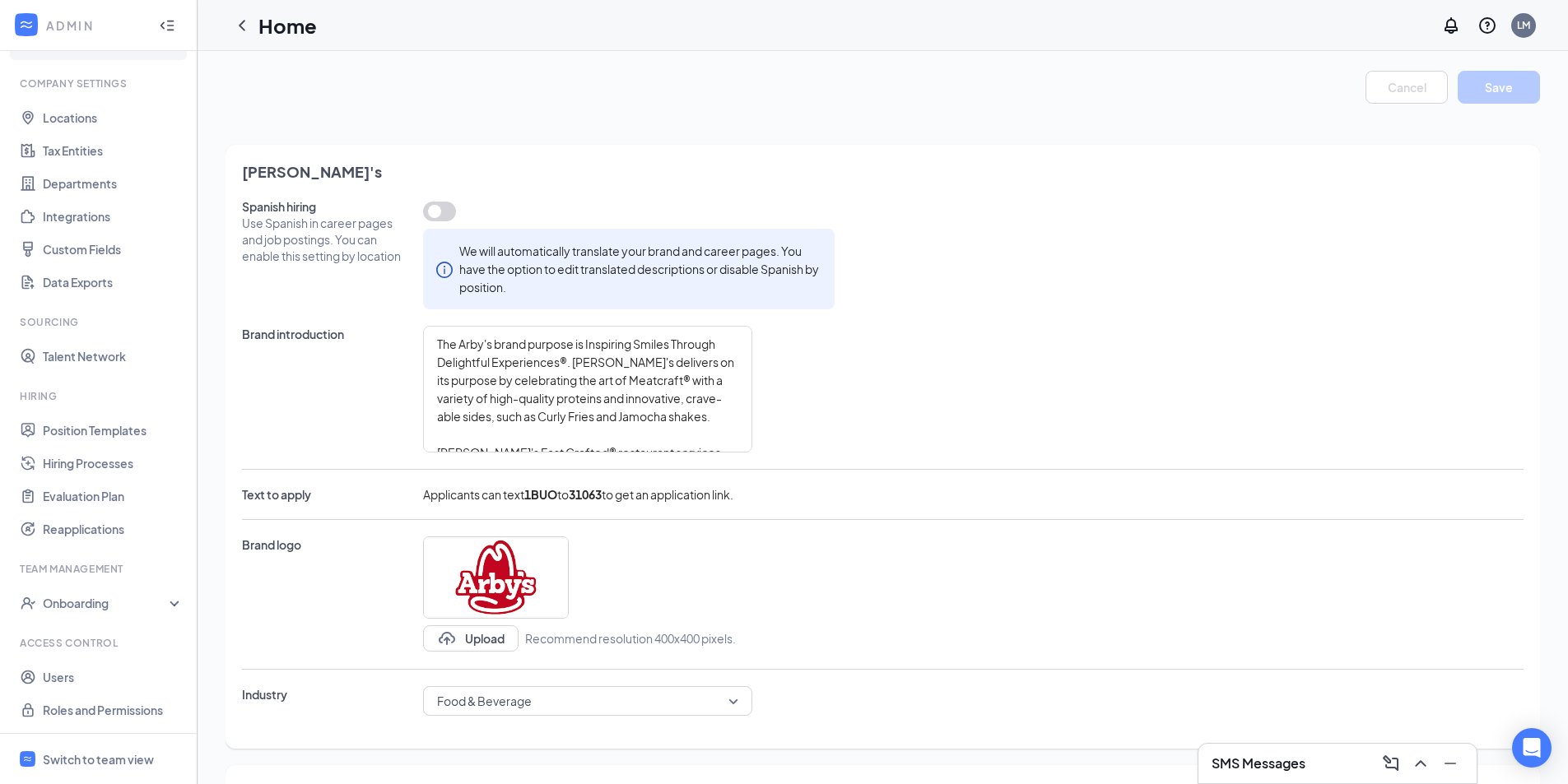
type textarea "The Arby's brand purpose is Inspiring Smiles Through Delightful Experiences®. […"
click at [82, 346] on link "Talent Network" at bounding box center [113, 356] width 141 height 33
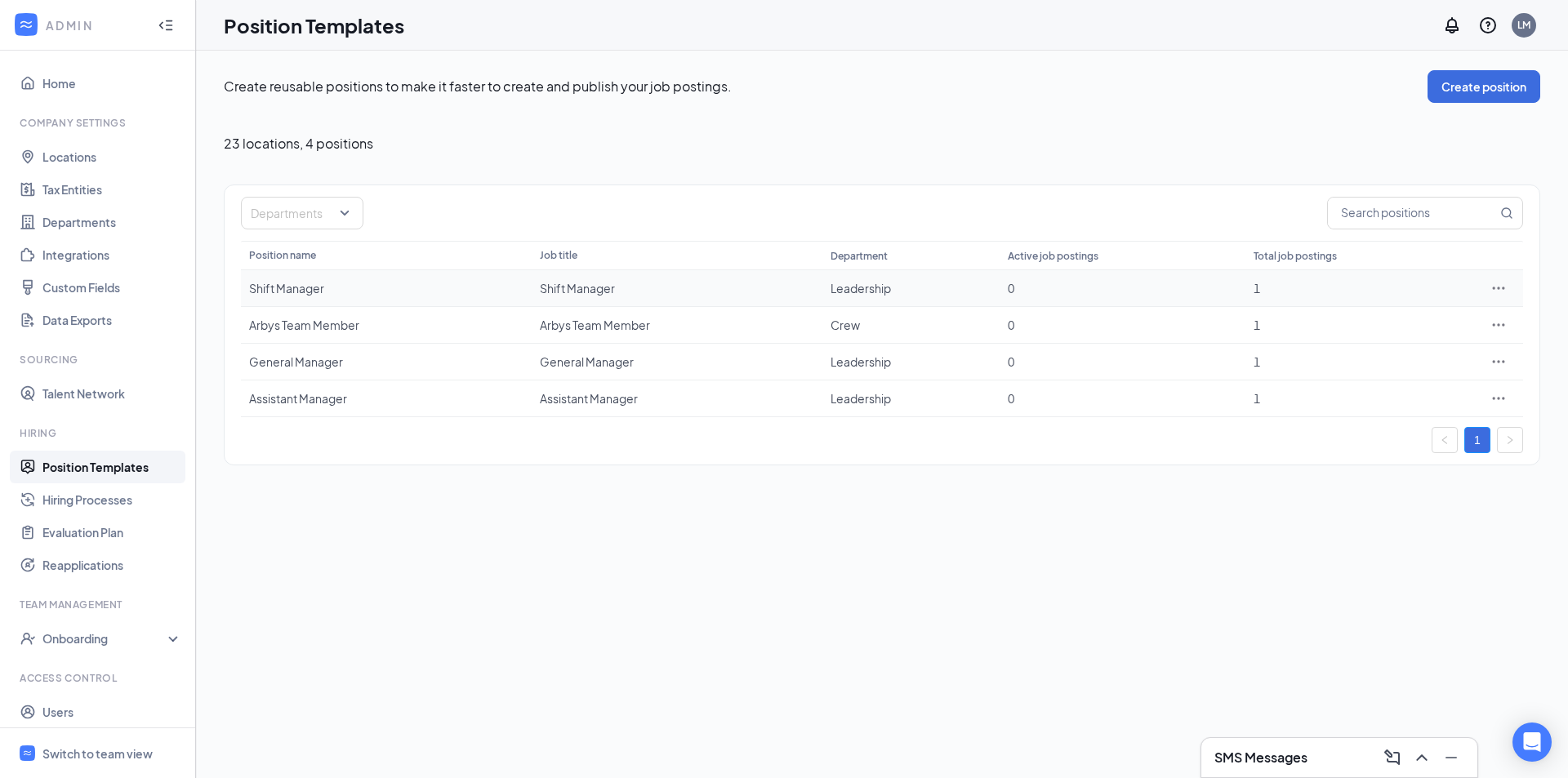
click at [1495, 285] on icon "Ellipses" at bounding box center [1498, 287] width 16 height 16
click at [1403, 389] on span "View job postings" at bounding box center [1399, 397] width 93 height 15
